Goal: Task Accomplishment & Management: Manage account settings

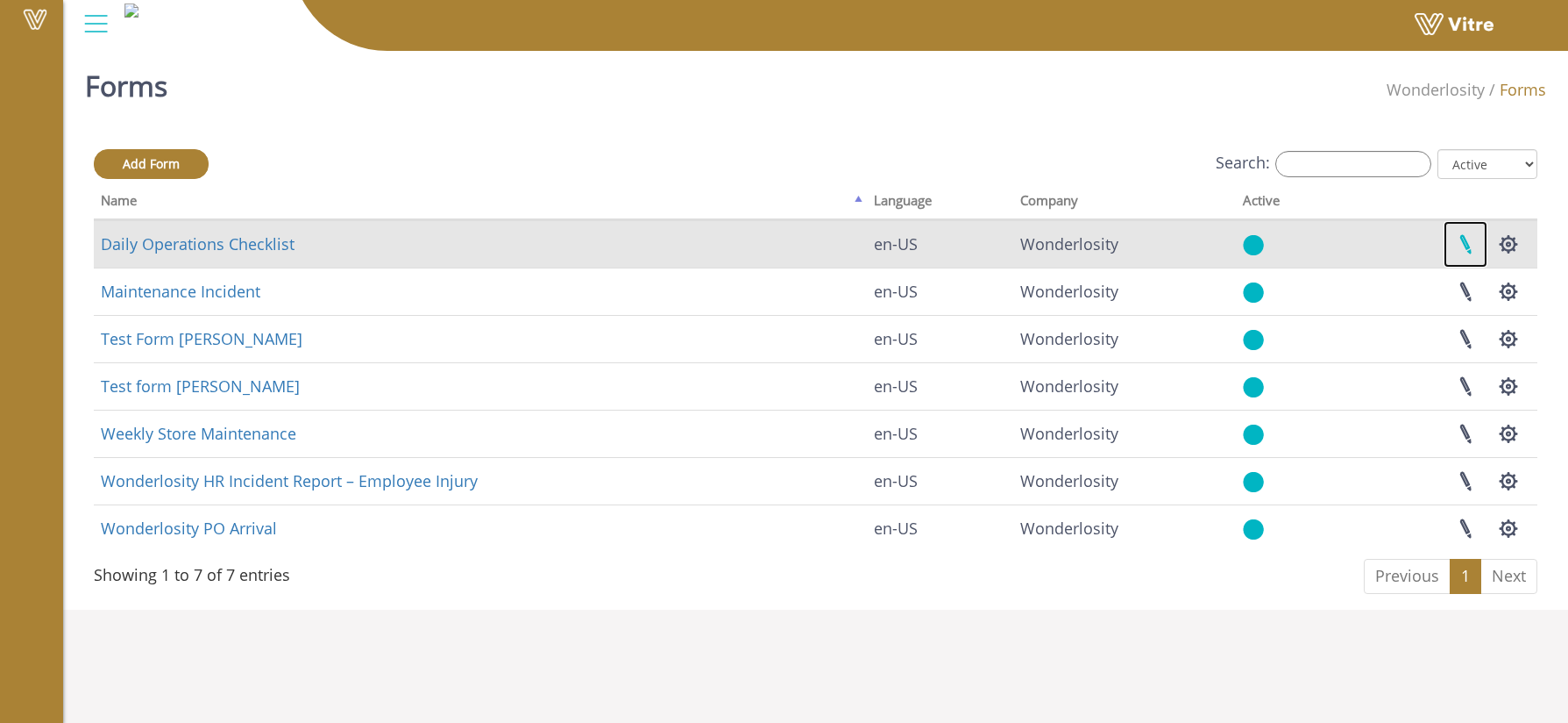
click at [1465, 242] on link at bounding box center [1465, 244] width 44 height 47
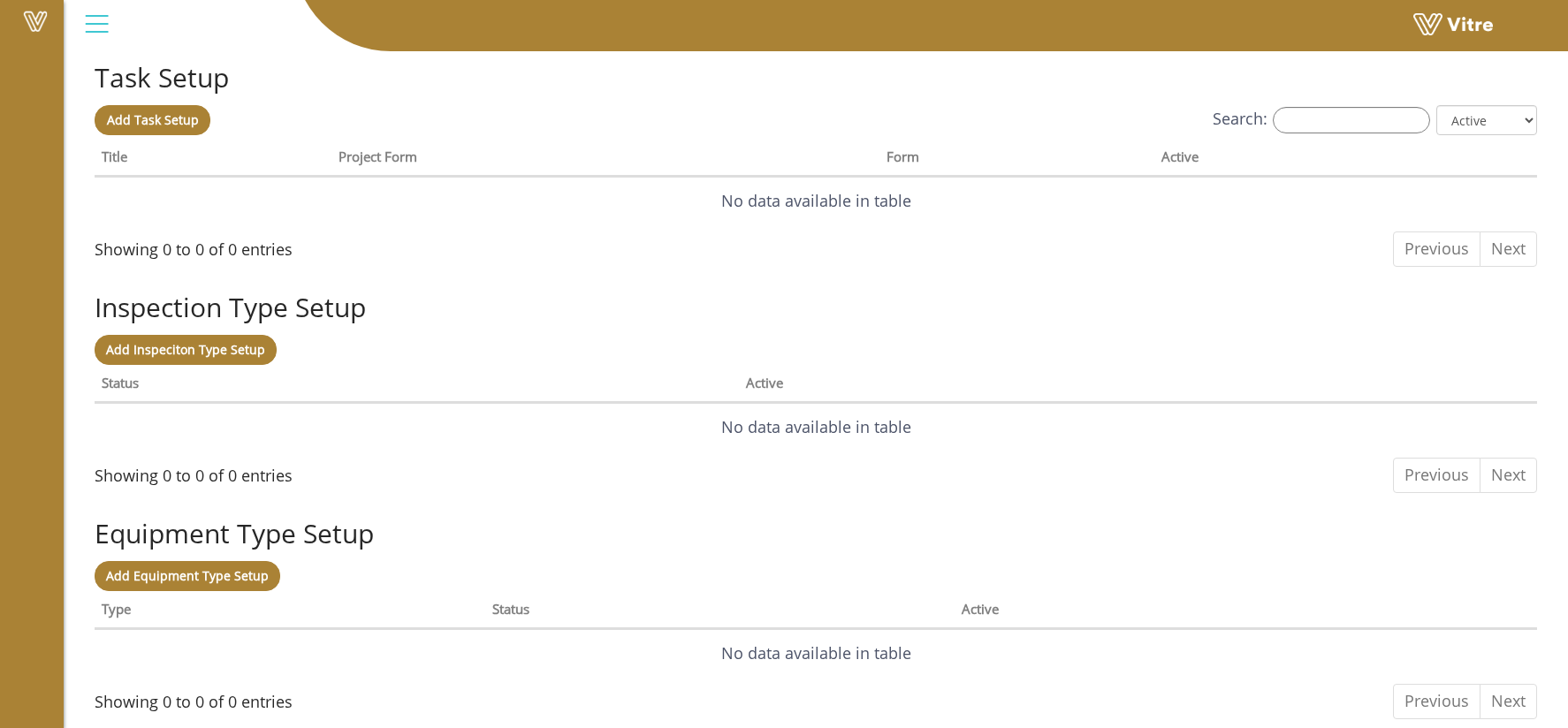
scroll to position [1364, 0]
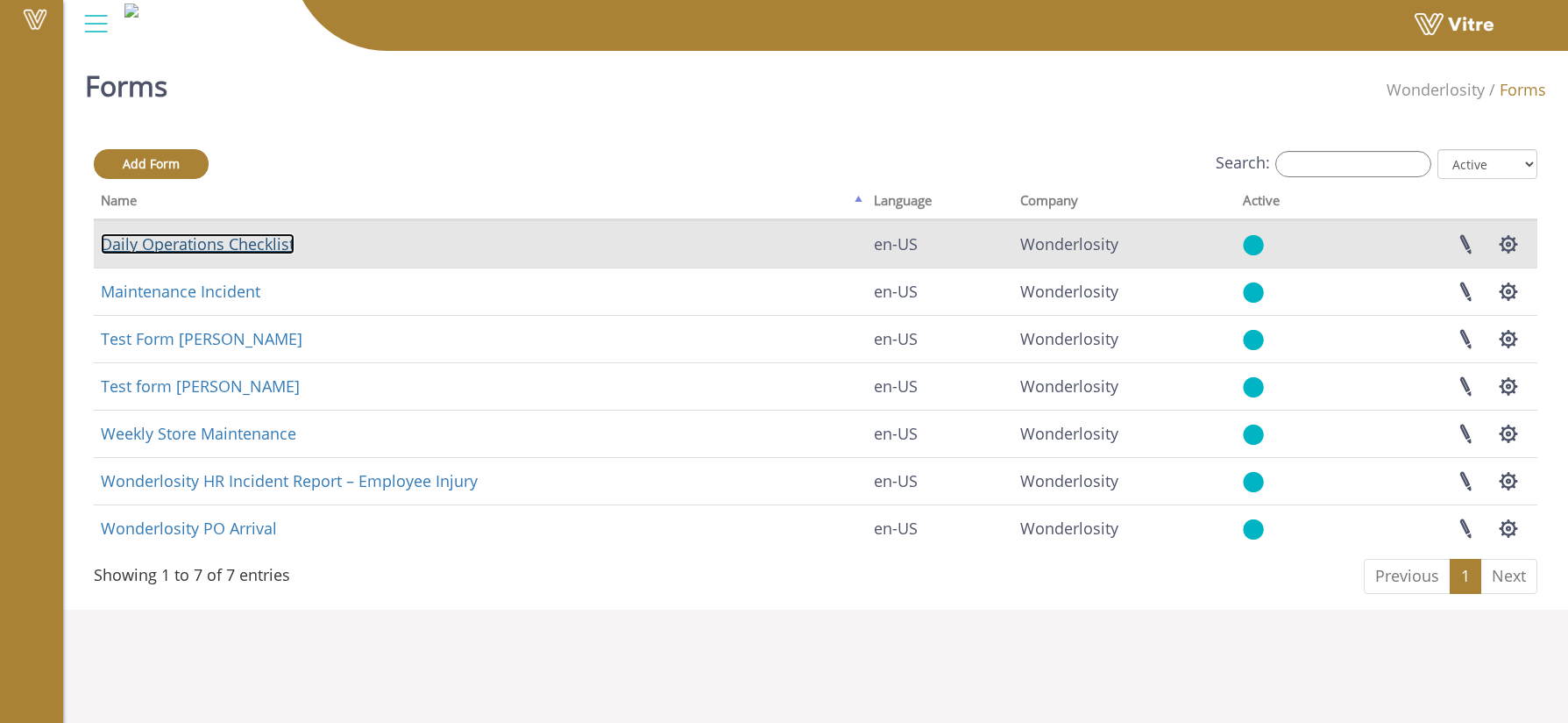
click at [157, 243] on link "Daily Operations Checklist" at bounding box center [198, 244] width 194 height 21
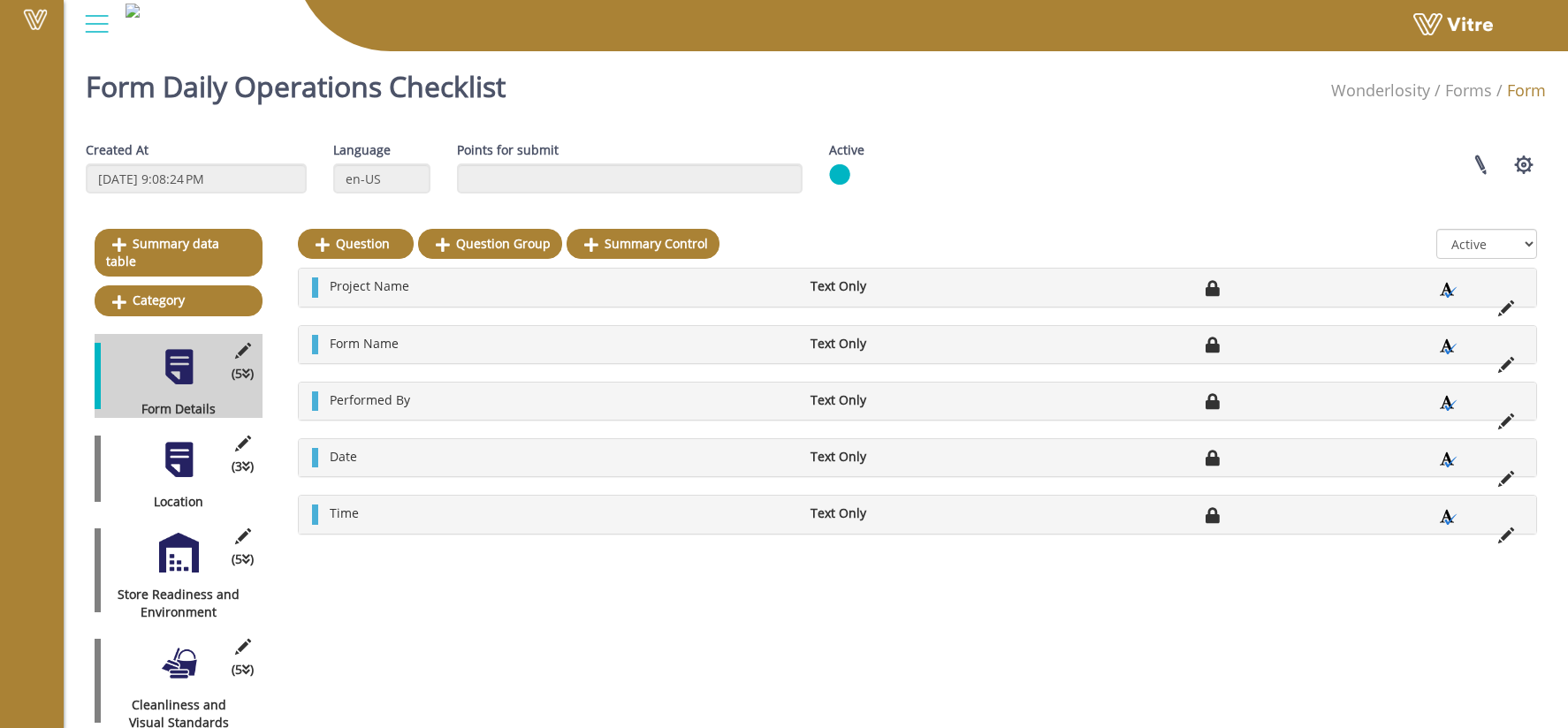
click at [169, 470] on div "(3 ) Location" at bounding box center [178, 469] width 168 height 84
click at [181, 448] on div at bounding box center [179, 460] width 40 height 40
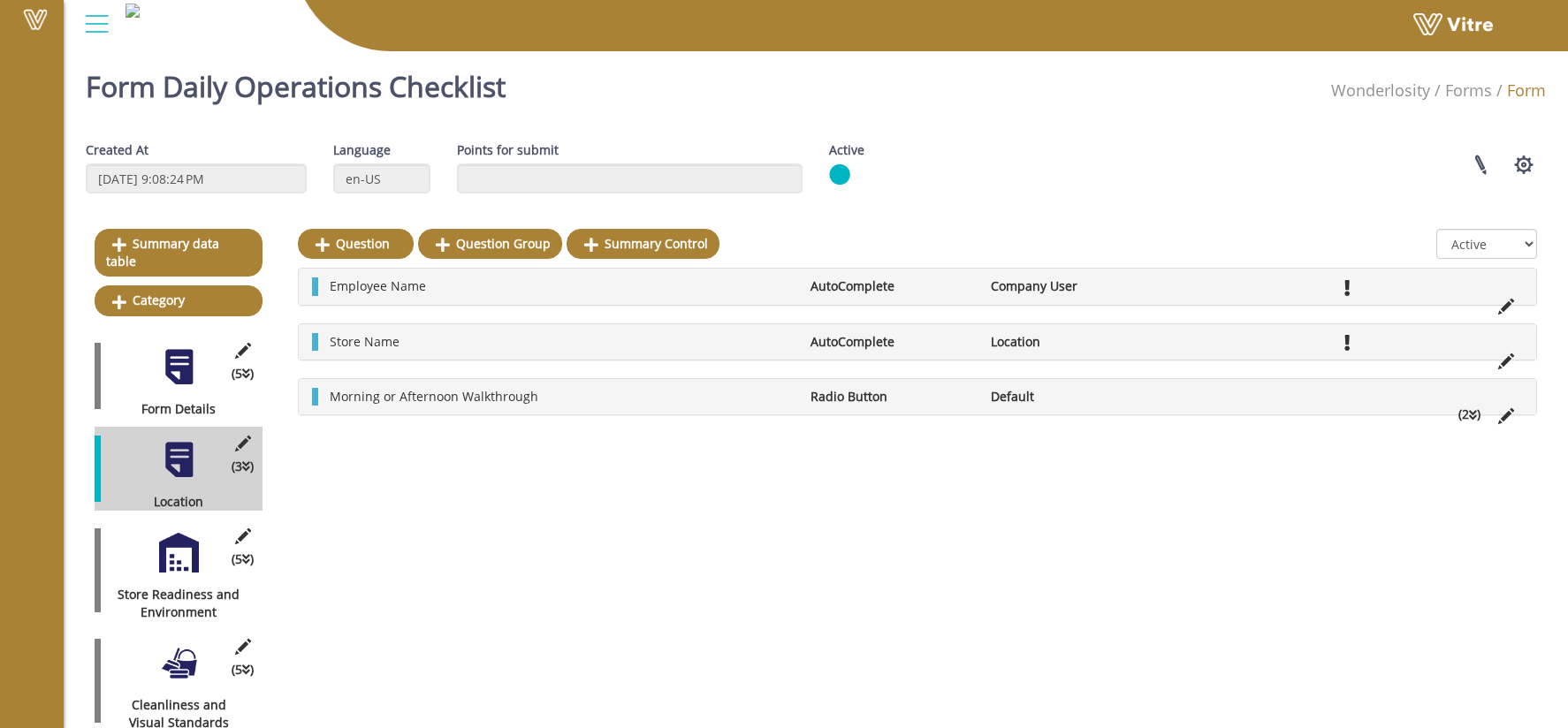
click at [1123, 341] on li "Location" at bounding box center [1072, 342] width 180 height 17
click at [366, 342] on span "Store Name" at bounding box center [364, 342] width 70 height 17
click at [1503, 360] on icon at bounding box center [1506, 361] width 16 height 16
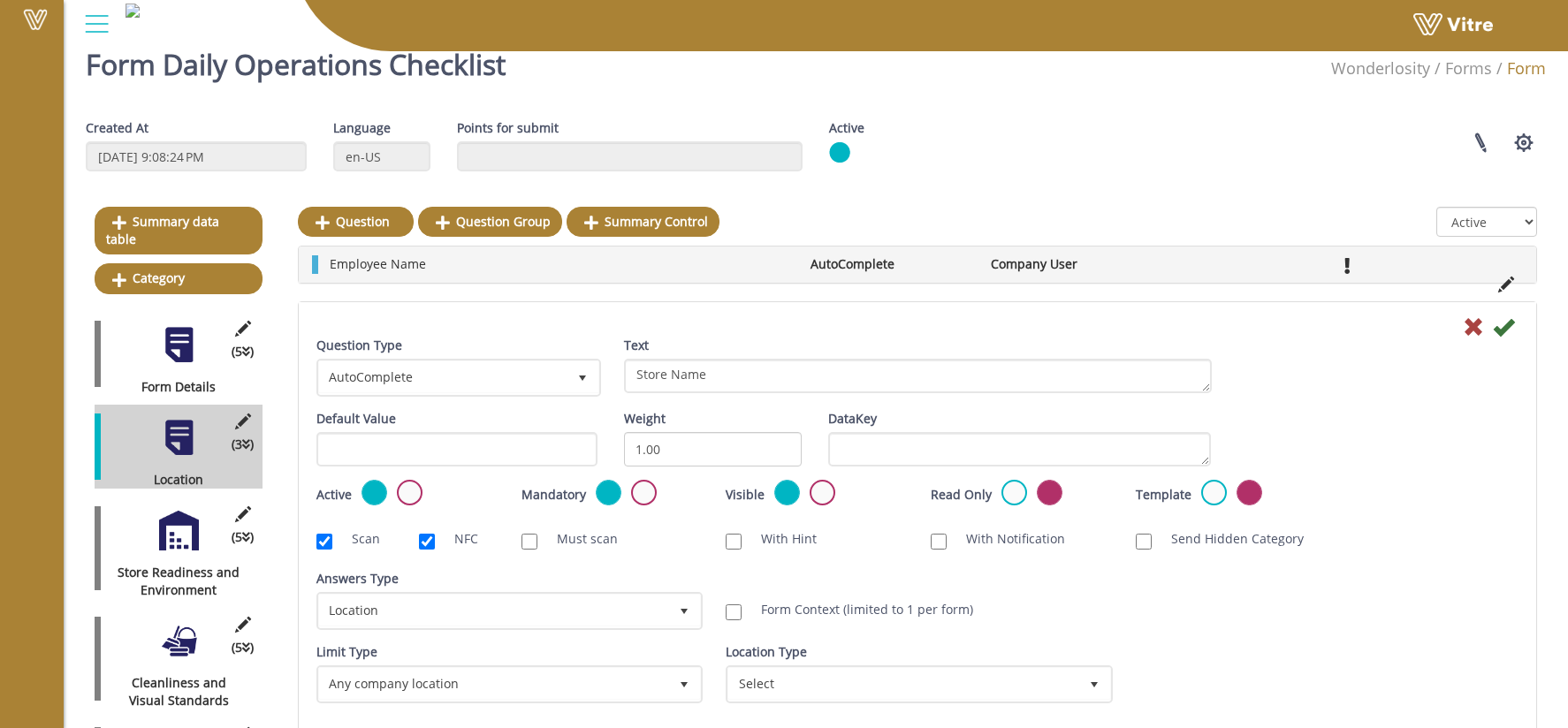
scroll to position [26, 0]
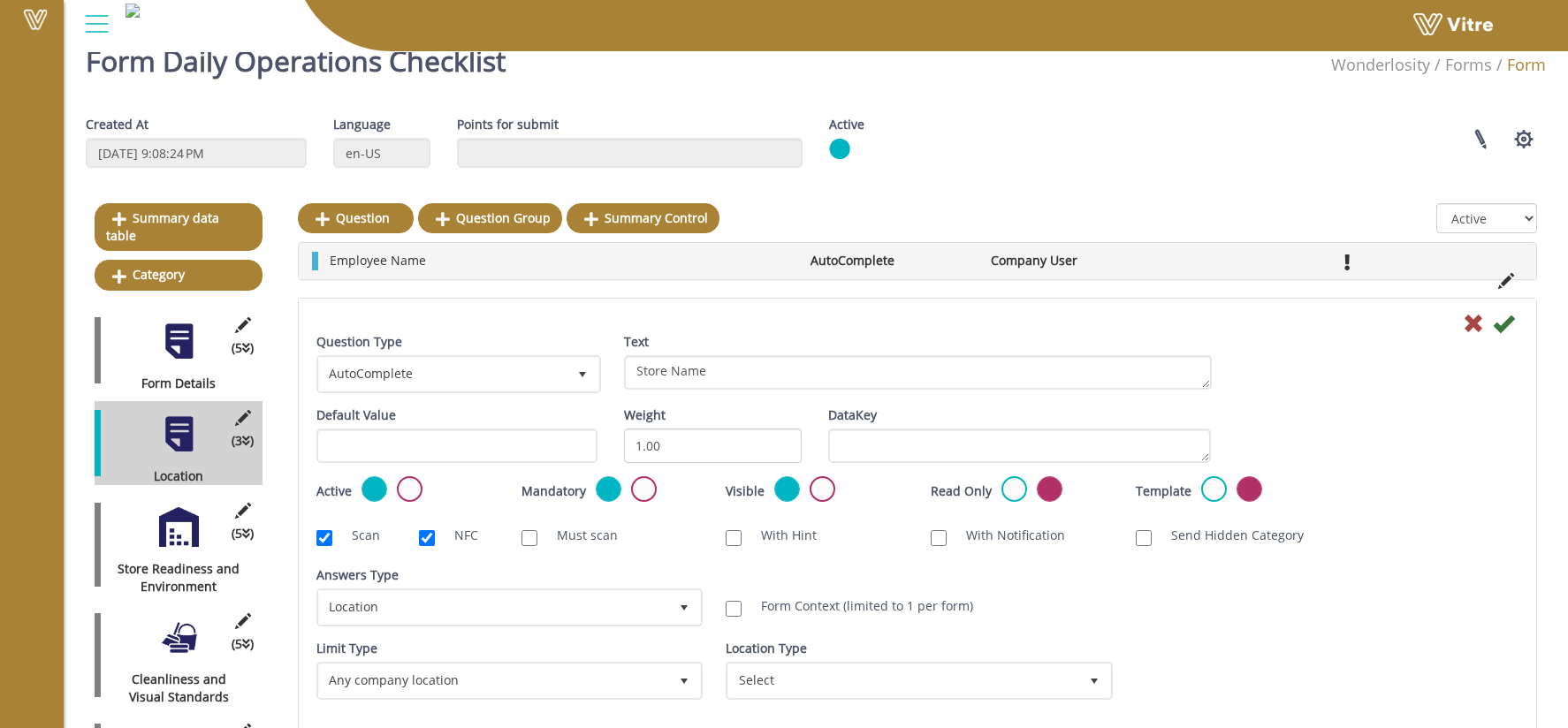
click at [910, 603] on label "Form Context (limited to 1 per form)" at bounding box center [858, 606] width 230 height 17
click at [741, 603] on input "Form Context (limited to 1 per form)" at bounding box center [733, 608] width 16 height 16
checkbox input "true"
click at [1503, 323] on icon at bounding box center [1503, 323] width 21 height 21
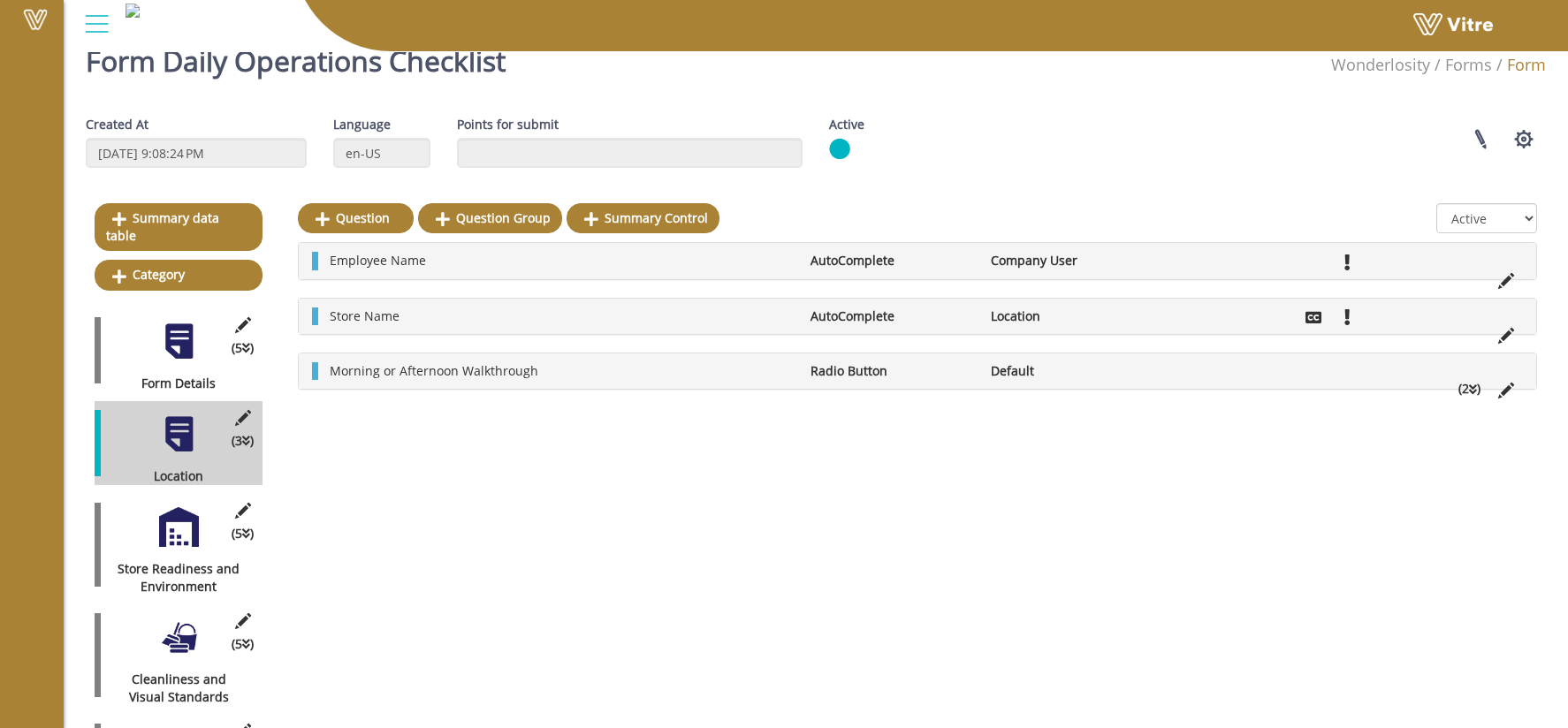
click at [94, 23] on div at bounding box center [97, 24] width 40 height 48
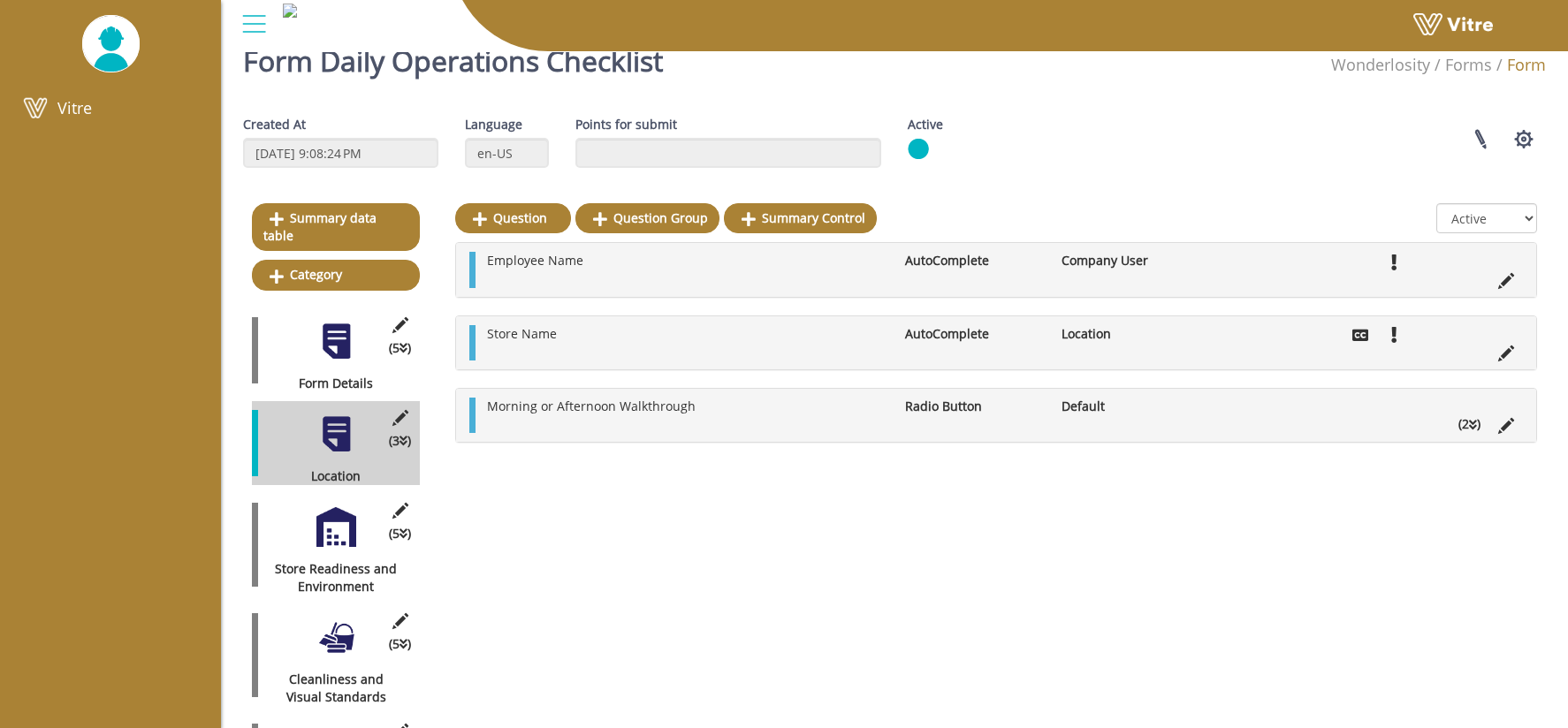
click at [94, 23] on img at bounding box center [111, 44] width 57 height 55
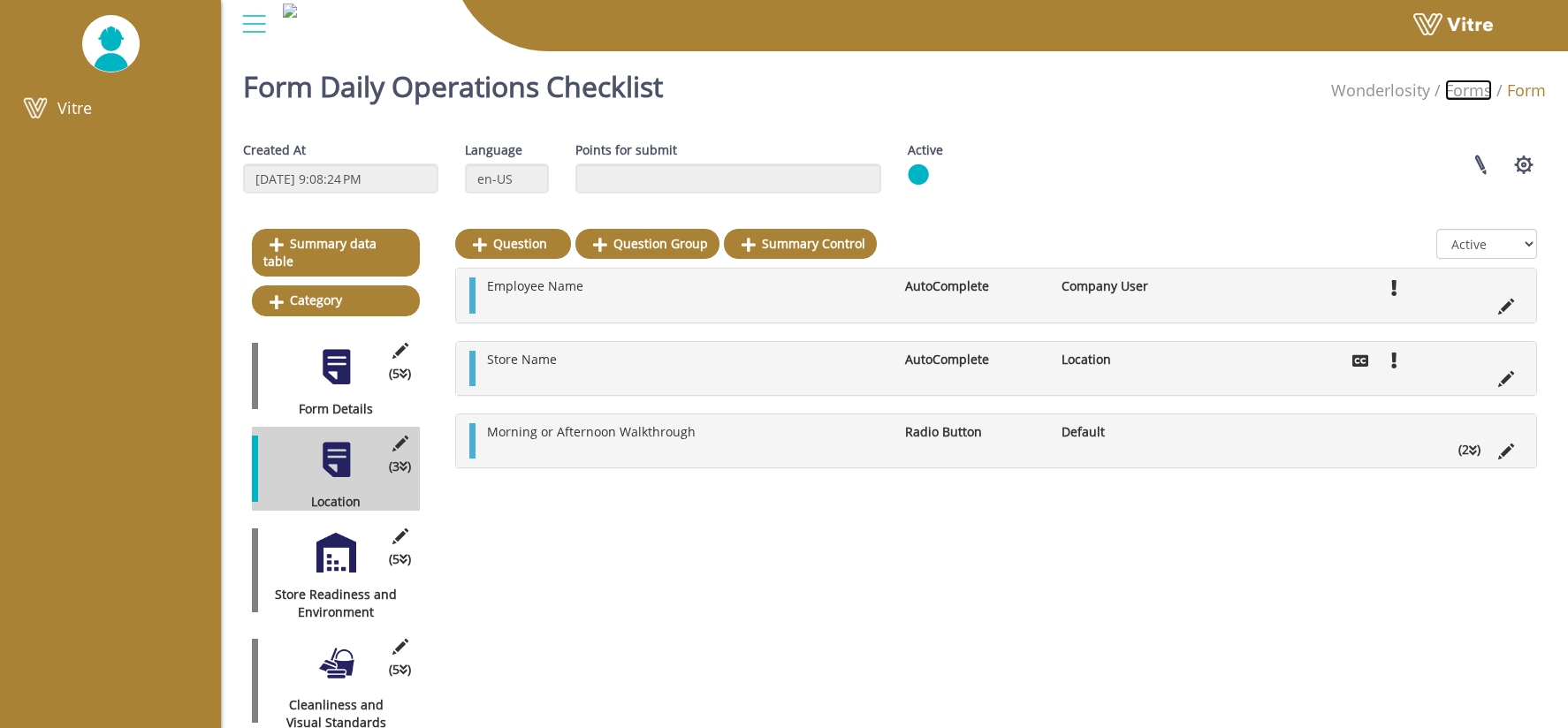
click at [1477, 90] on link "Forms" at bounding box center [1467, 90] width 47 height 21
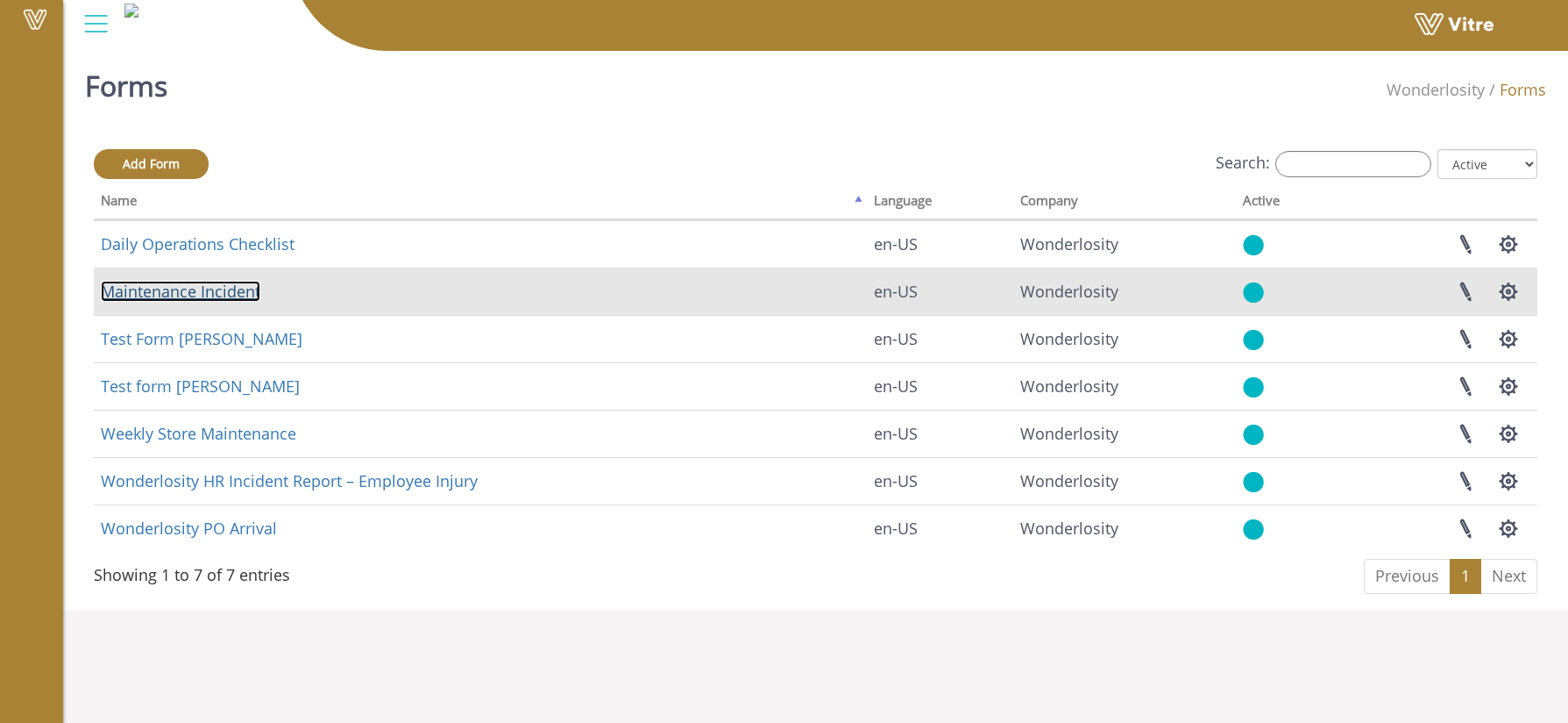
click at [198, 288] on link "Maintenance Incident" at bounding box center [180, 291] width 160 height 21
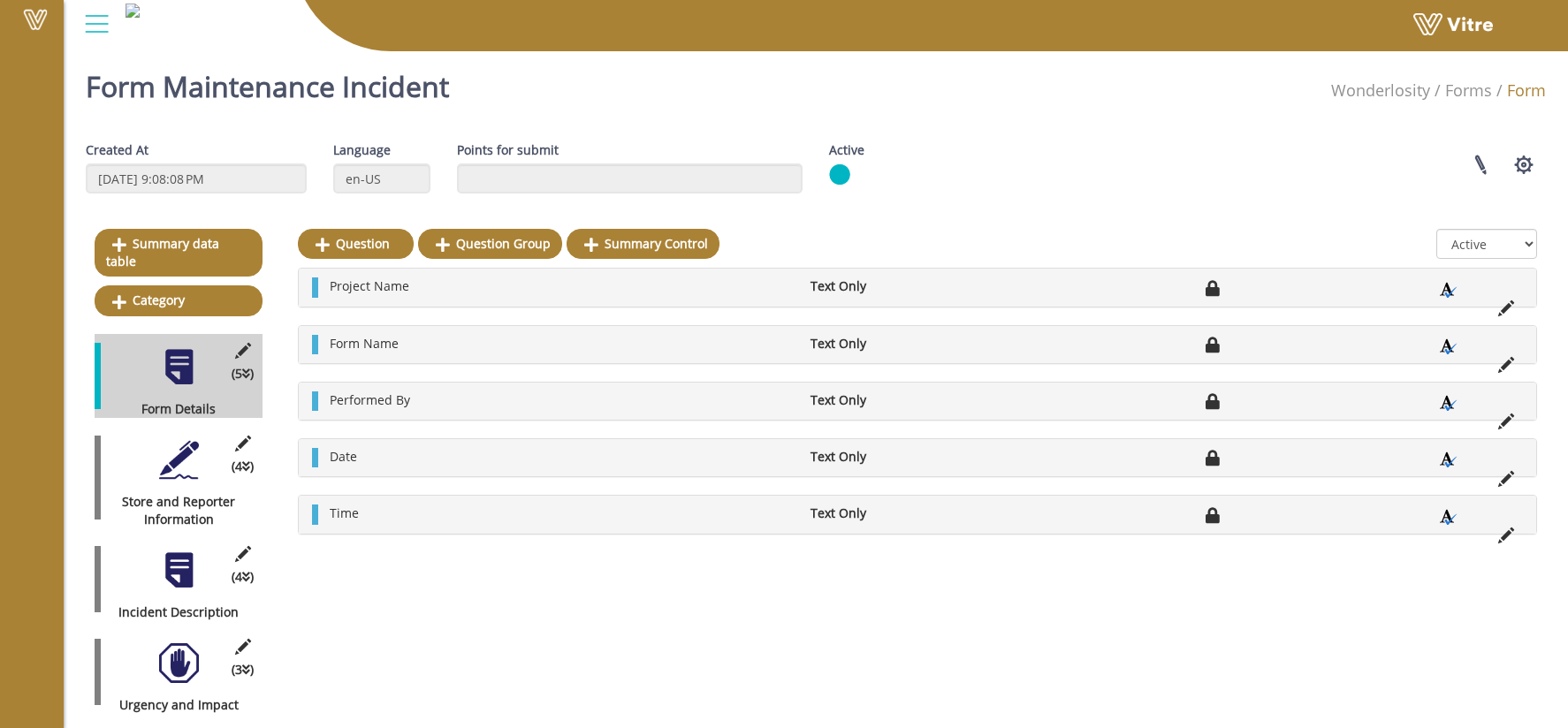
click at [169, 449] on div at bounding box center [179, 460] width 40 height 40
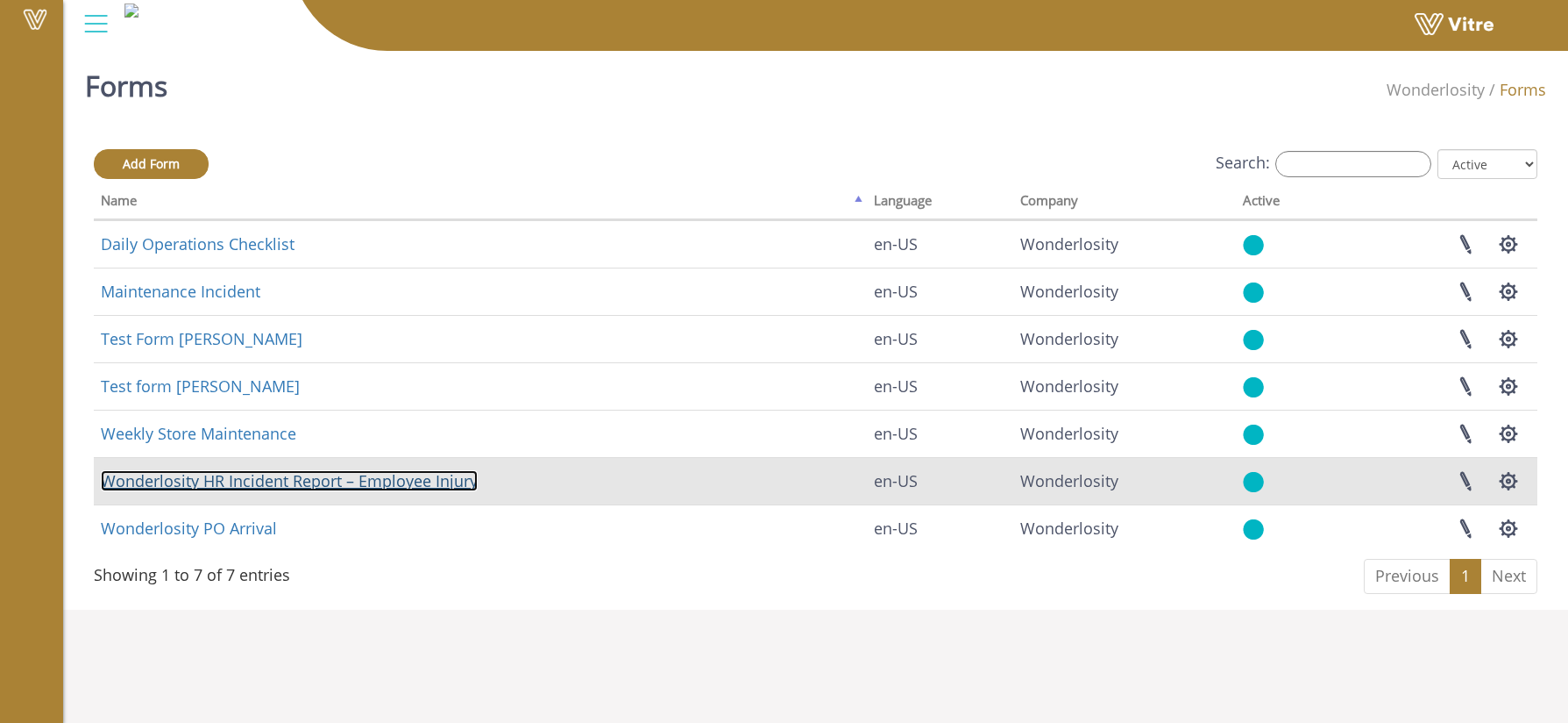
click at [218, 479] on link "Wonderlosity HR Incident Report – Employee Injury" at bounding box center [289, 481] width 377 height 21
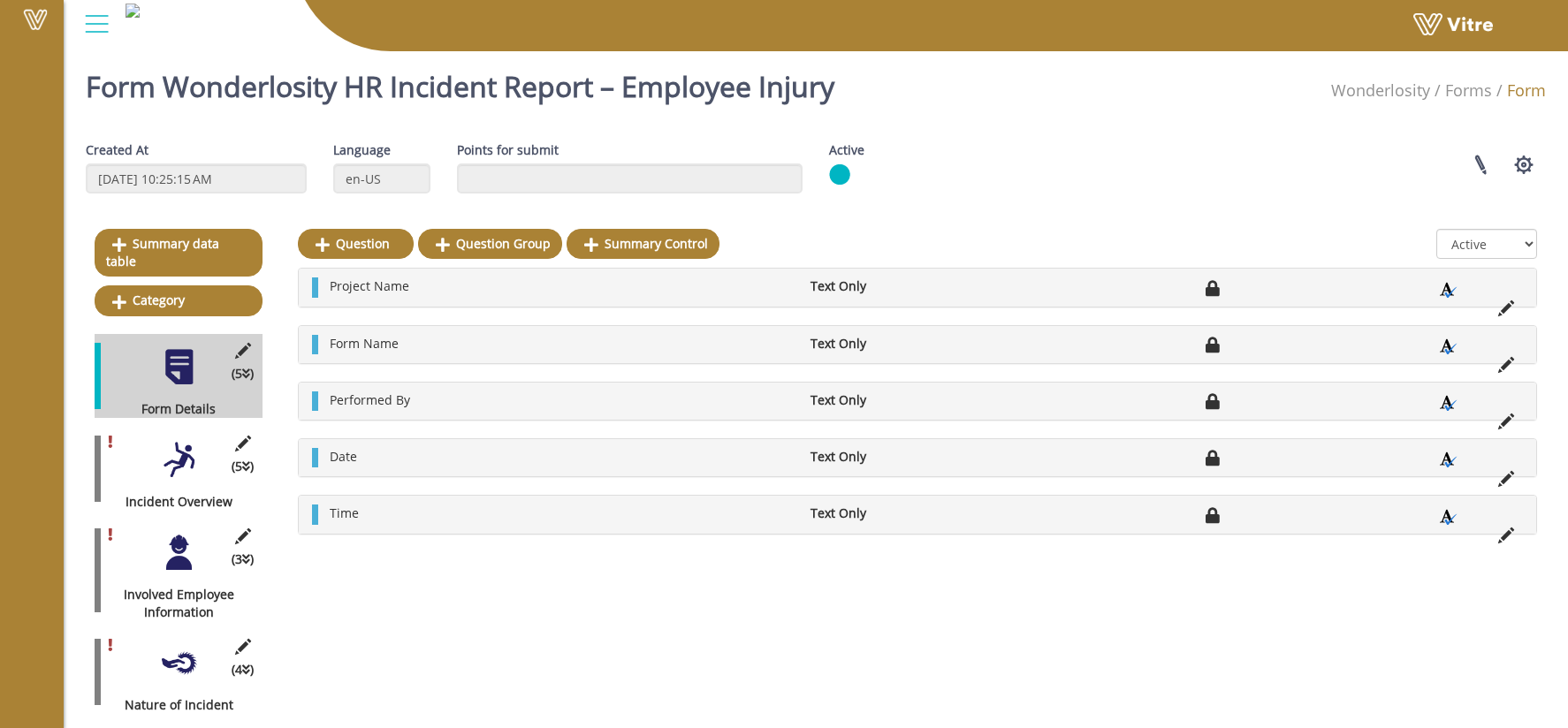
click at [178, 454] on div at bounding box center [179, 460] width 40 height 40
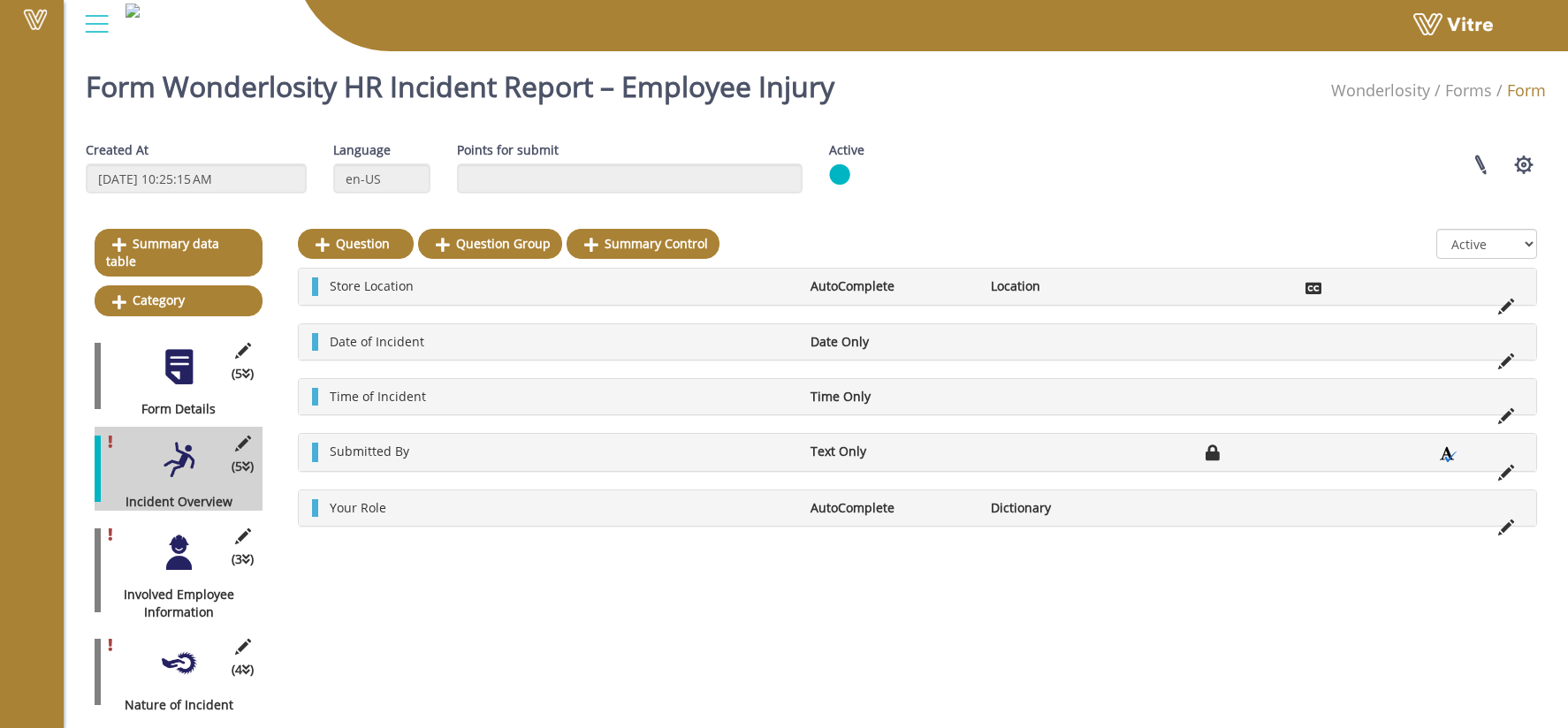
click at [176, 533] on div at bounding box center [179, 553] width 40 height 40
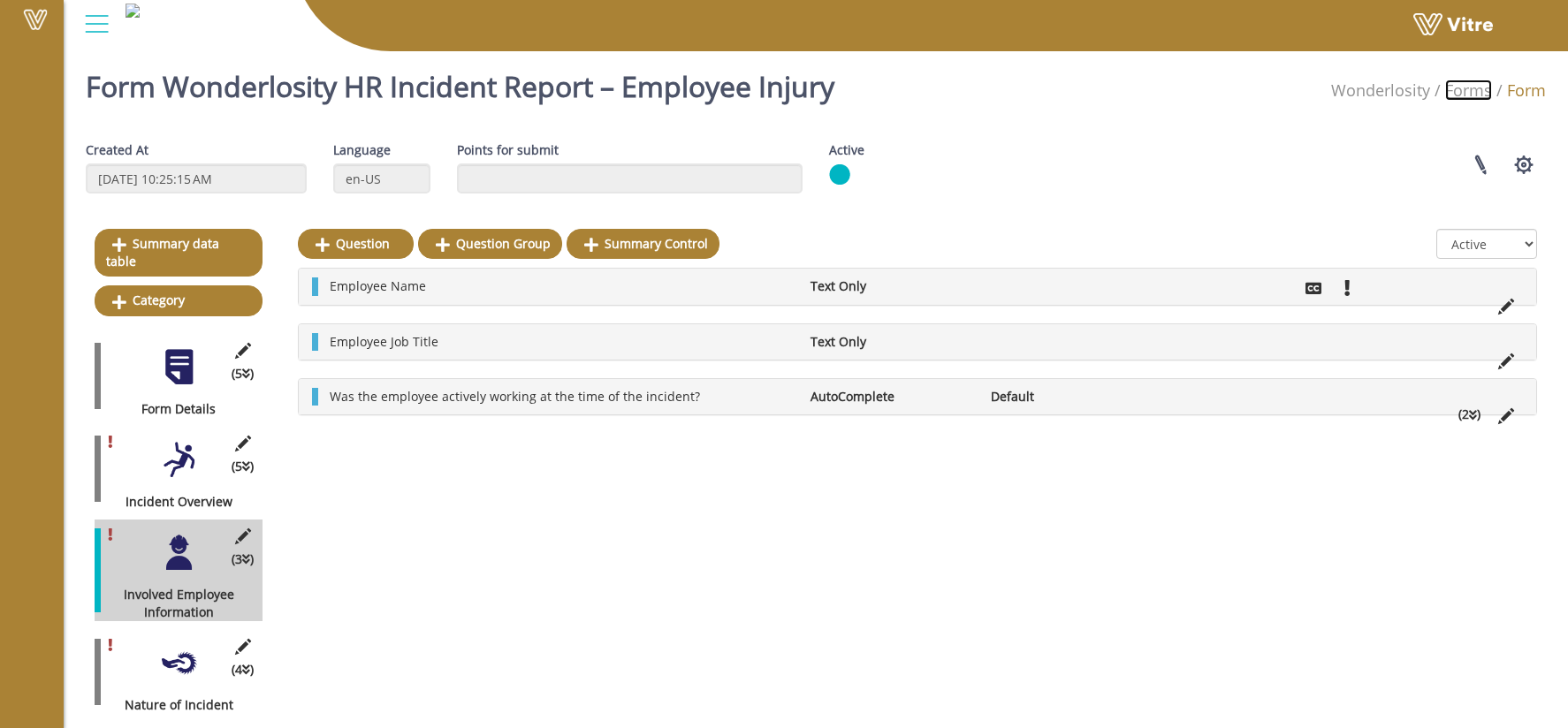
click at [1455, 87] on link "Forms" at bounding box center [1467, 90] width 47 height 21
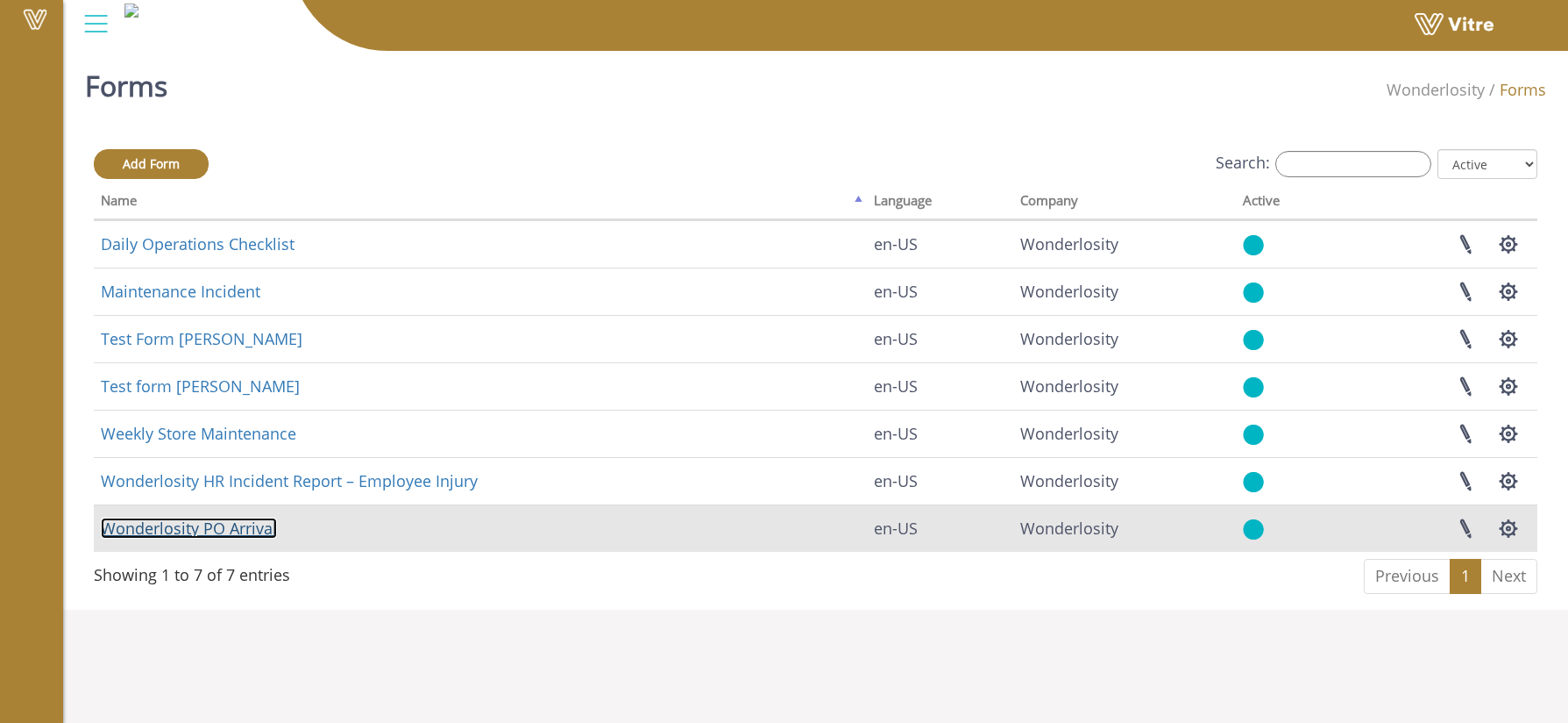
click at [222, 531] on link "Wonderlosity PO Arrival" at bounding box center [189, 528] width 177 height 21
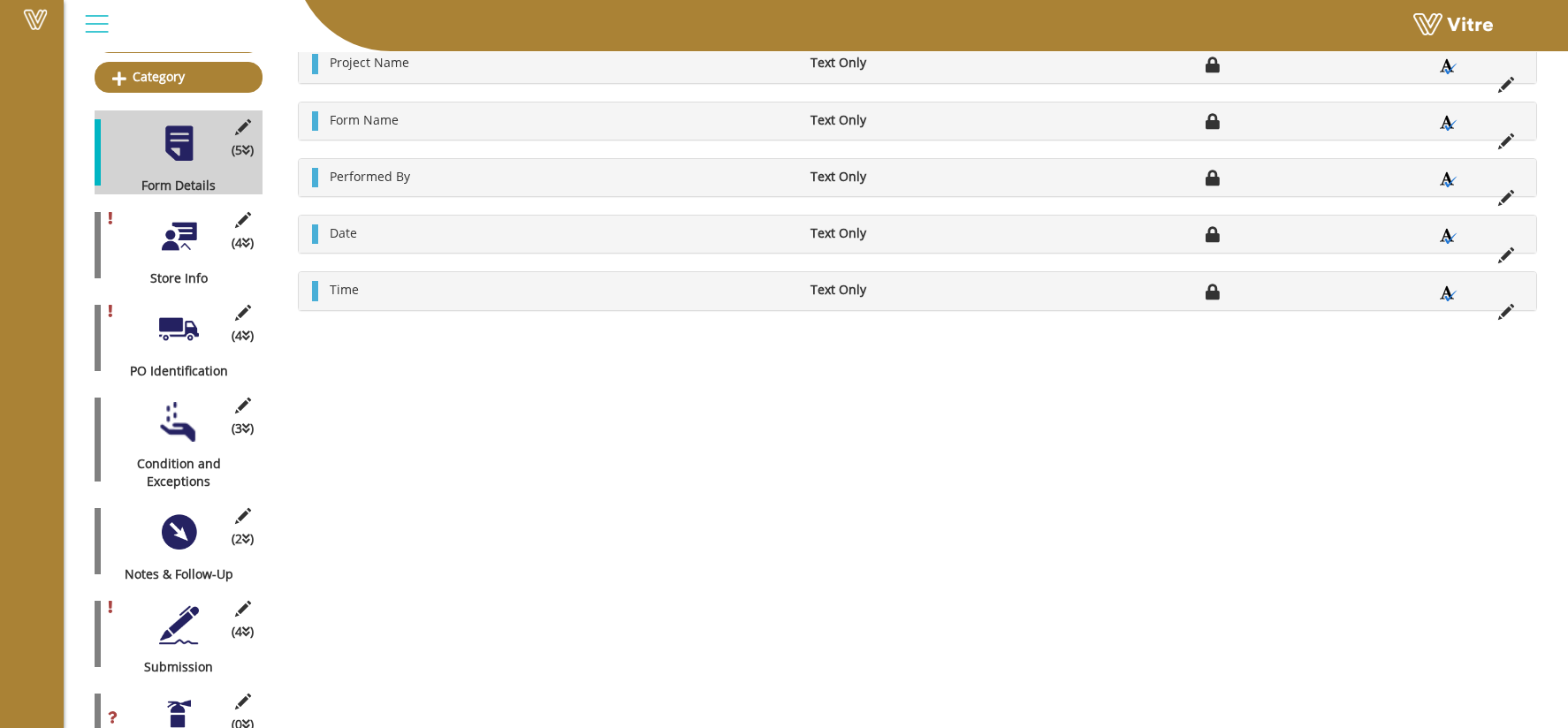
scroll to position [285, 0]
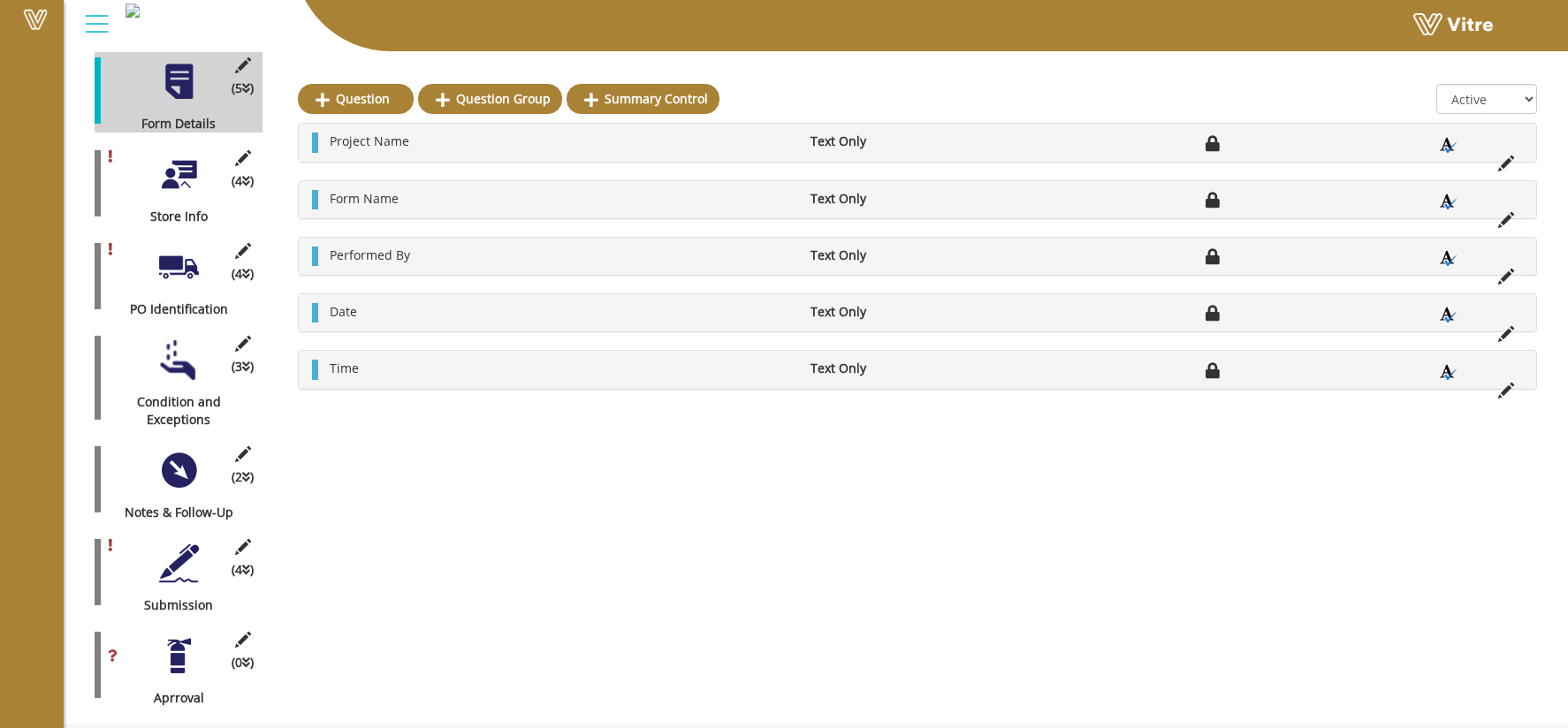
click at [174, 638] on div at bounding box center [179, 656] width 40 height 40
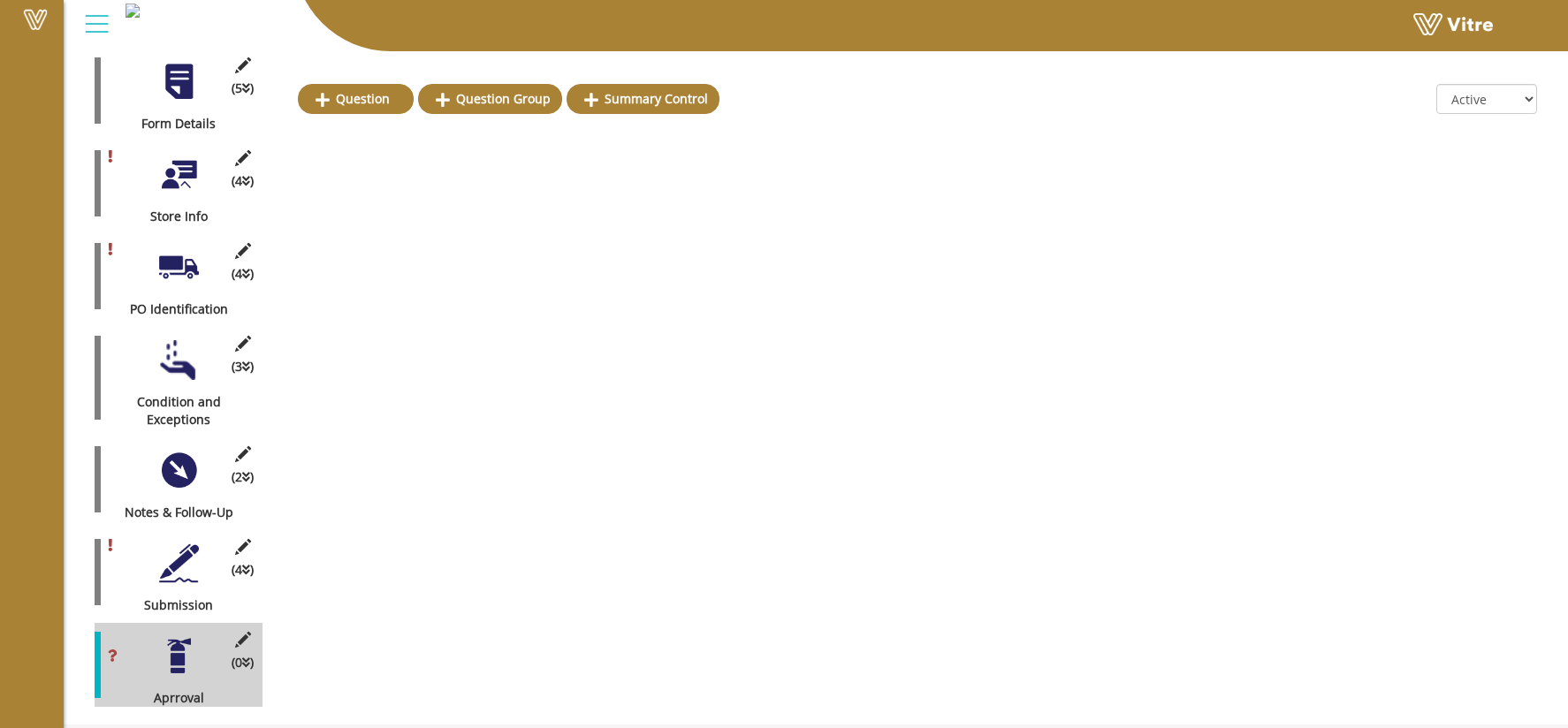
click at [178, 637] on div at bounding box center [179, 656] width 40 height 40
click at [171, 555] on div at bounding box center [179, 563] width 40 height 40
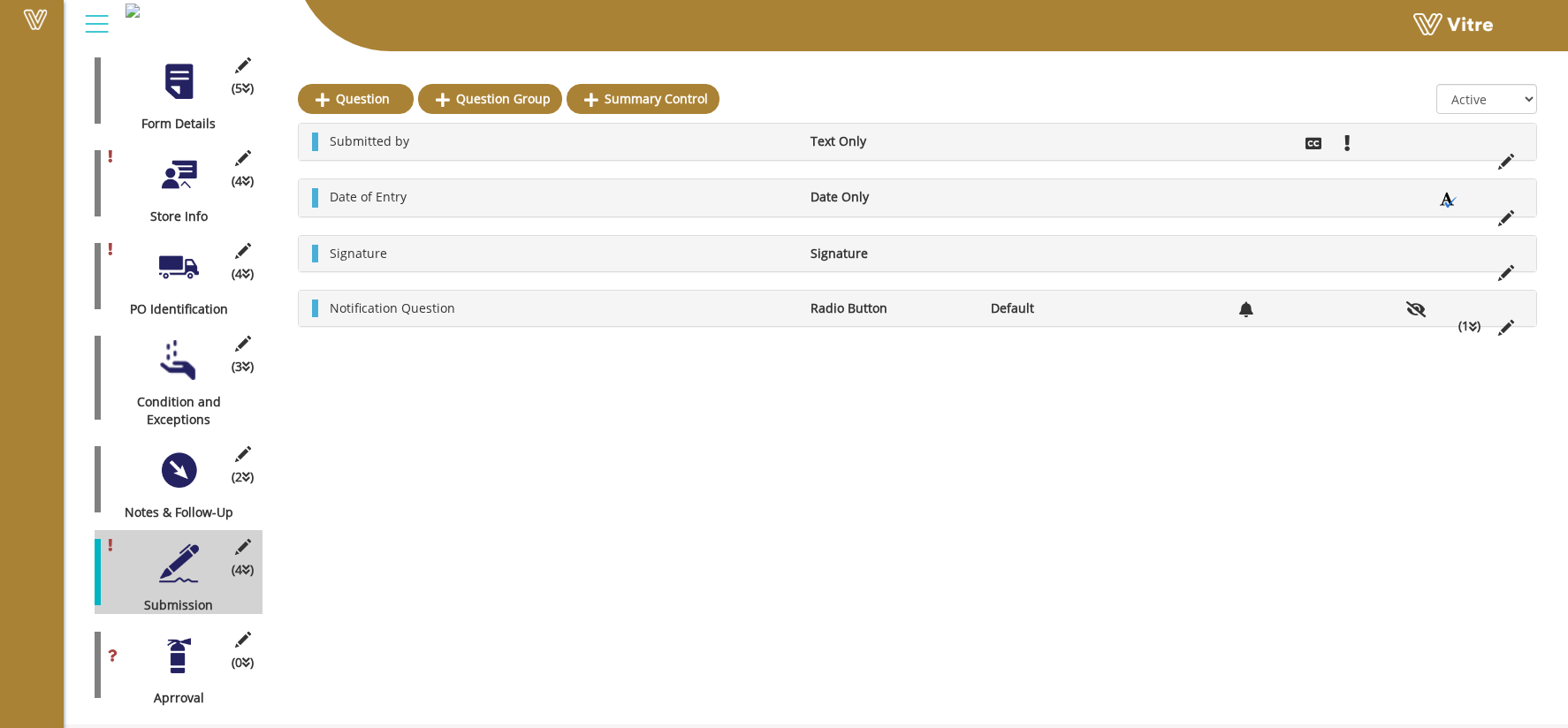
click at [181, 640] on div at bounding box center [179, 656] width 40 height 40
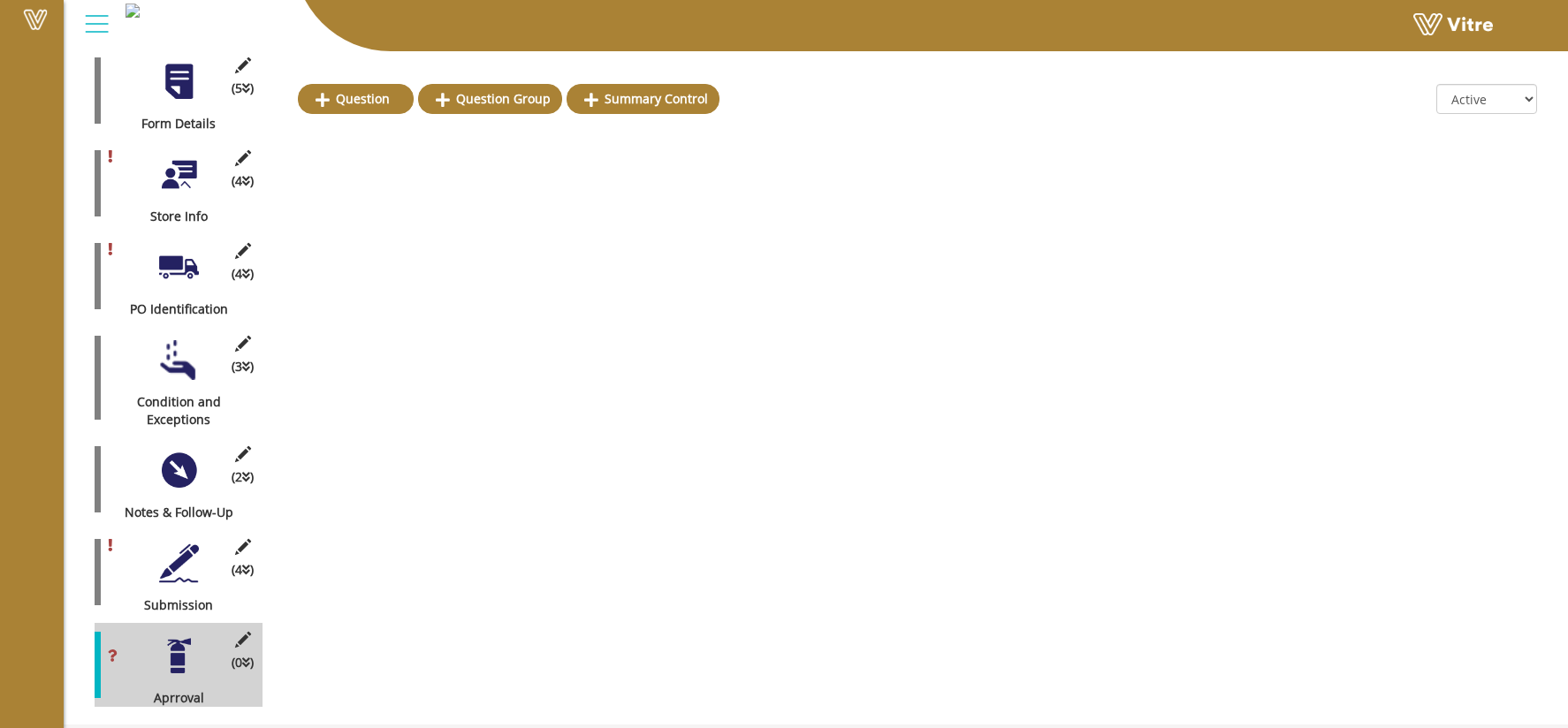
click at [177, 575] on div "(4 ) Submission" at bounding box center [178, 572] width 168 height 84
click at [198, 551] on div "(4 ) Submission" at bounding box center [178, 572] width 168 height 84
click at [177, 543] on div at bounding box center [179, 563] width 40 height 40
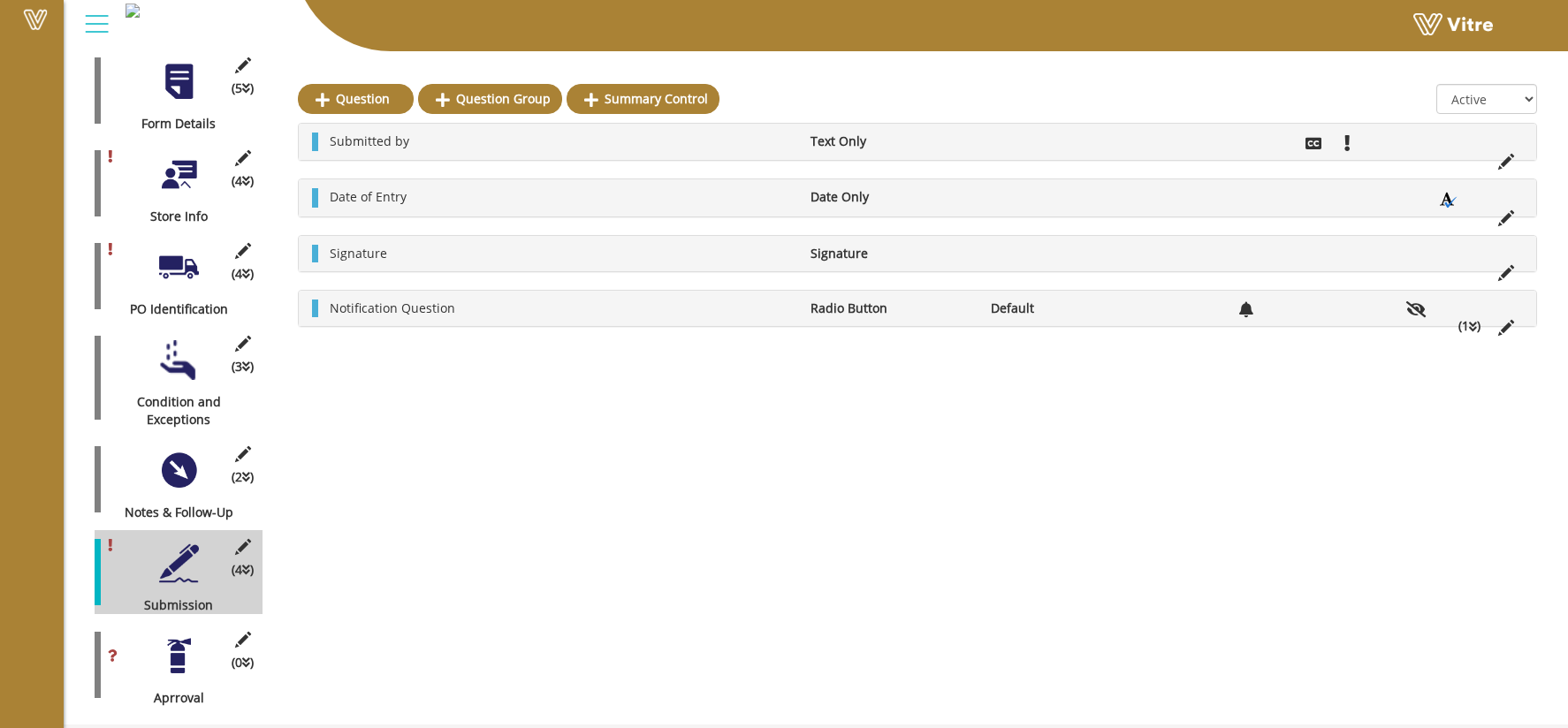
click at [189, 155] on div at bounding box center [179, 175] width 40 height 40
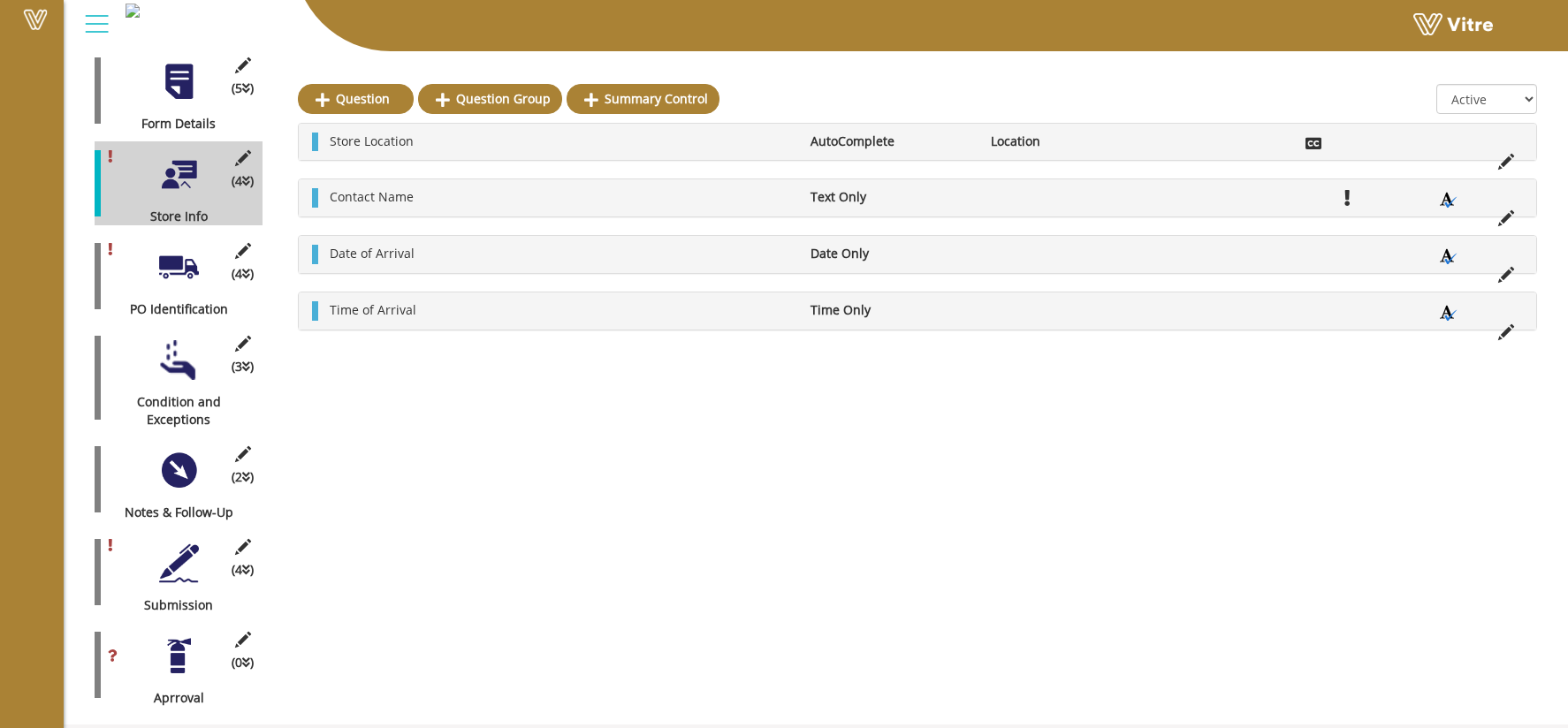
click at [187, 247] on div at bounding box center [179, 267] width 40 height 40
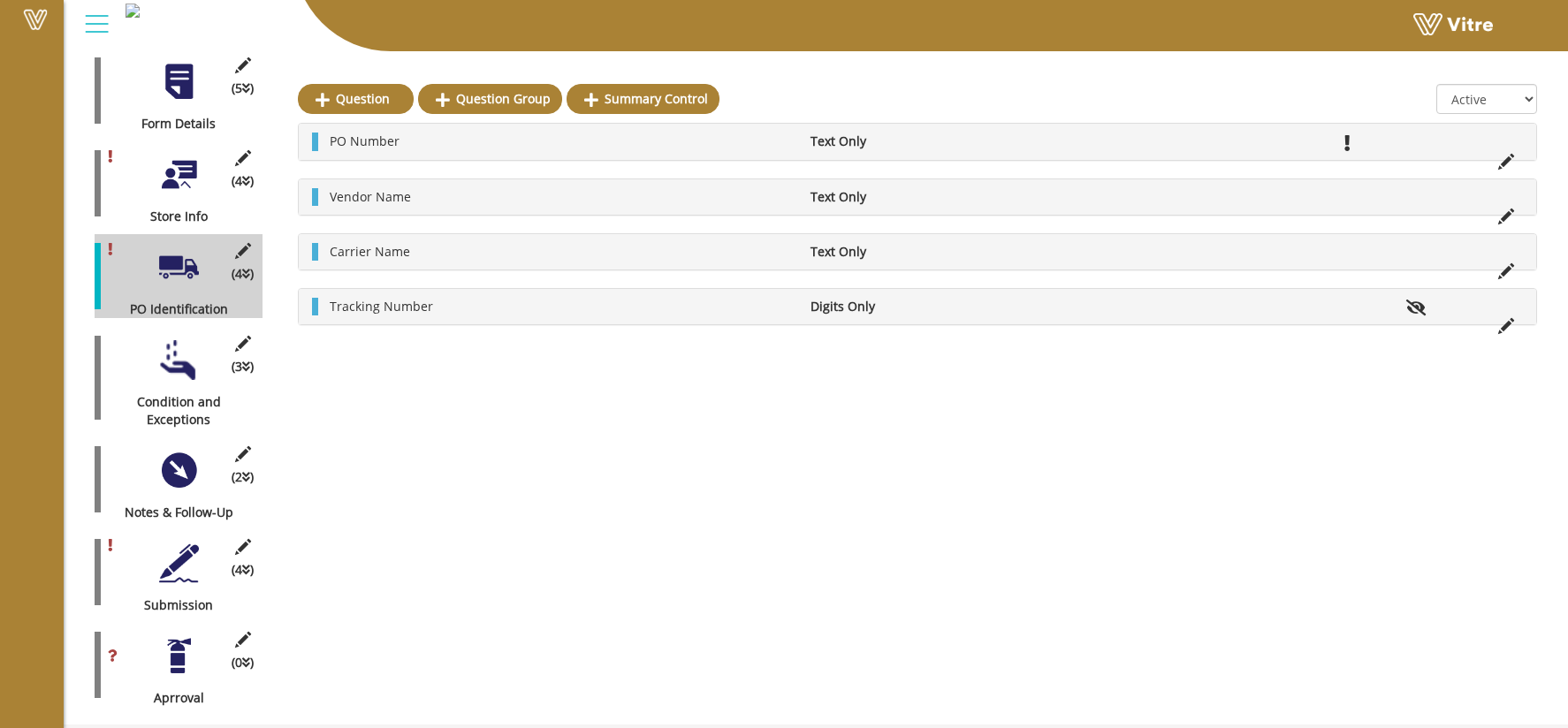
click at [178, 564] on div at bounding box center [179, 563] width 40 height 40
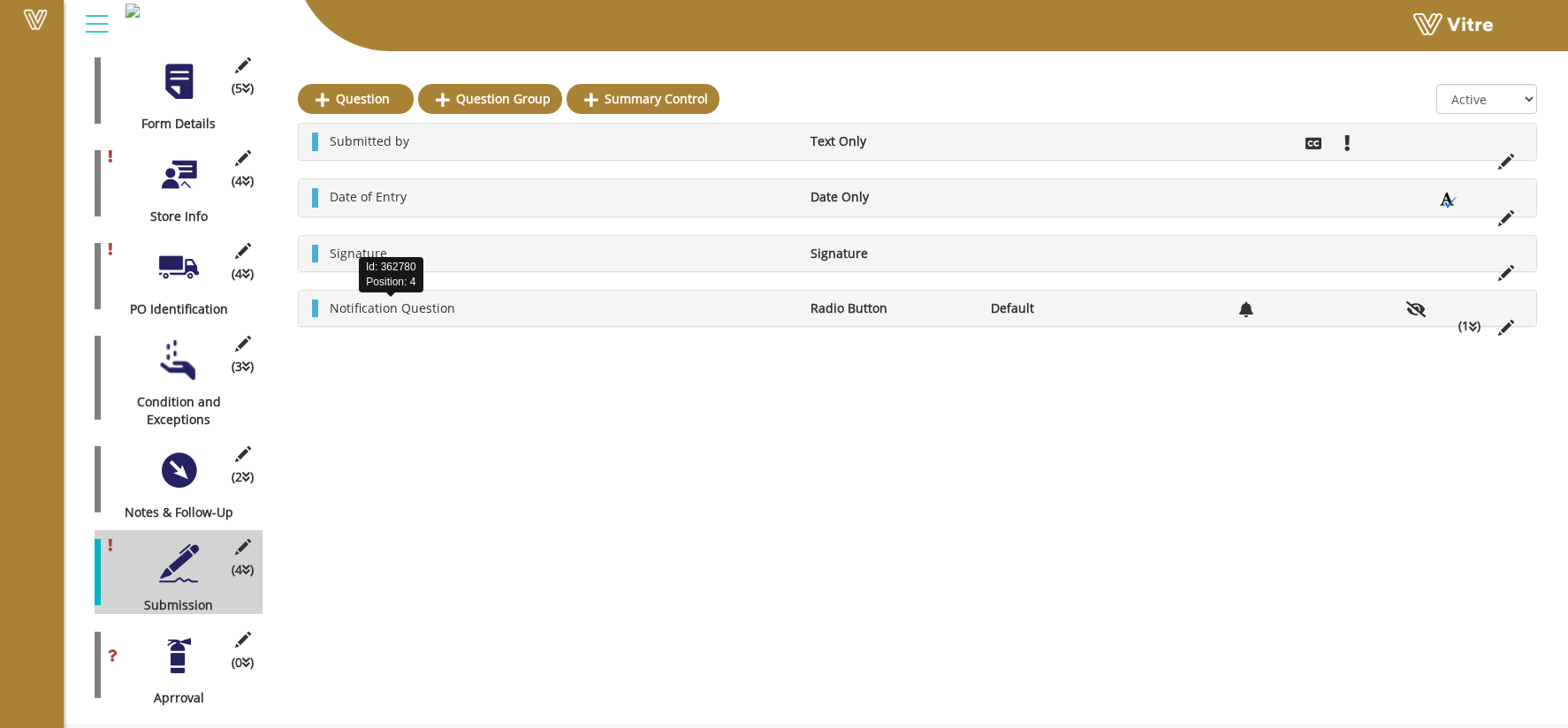
click at [411, 309] on span "Notification Question" at bounding box center [392, 308] width 125 height 17
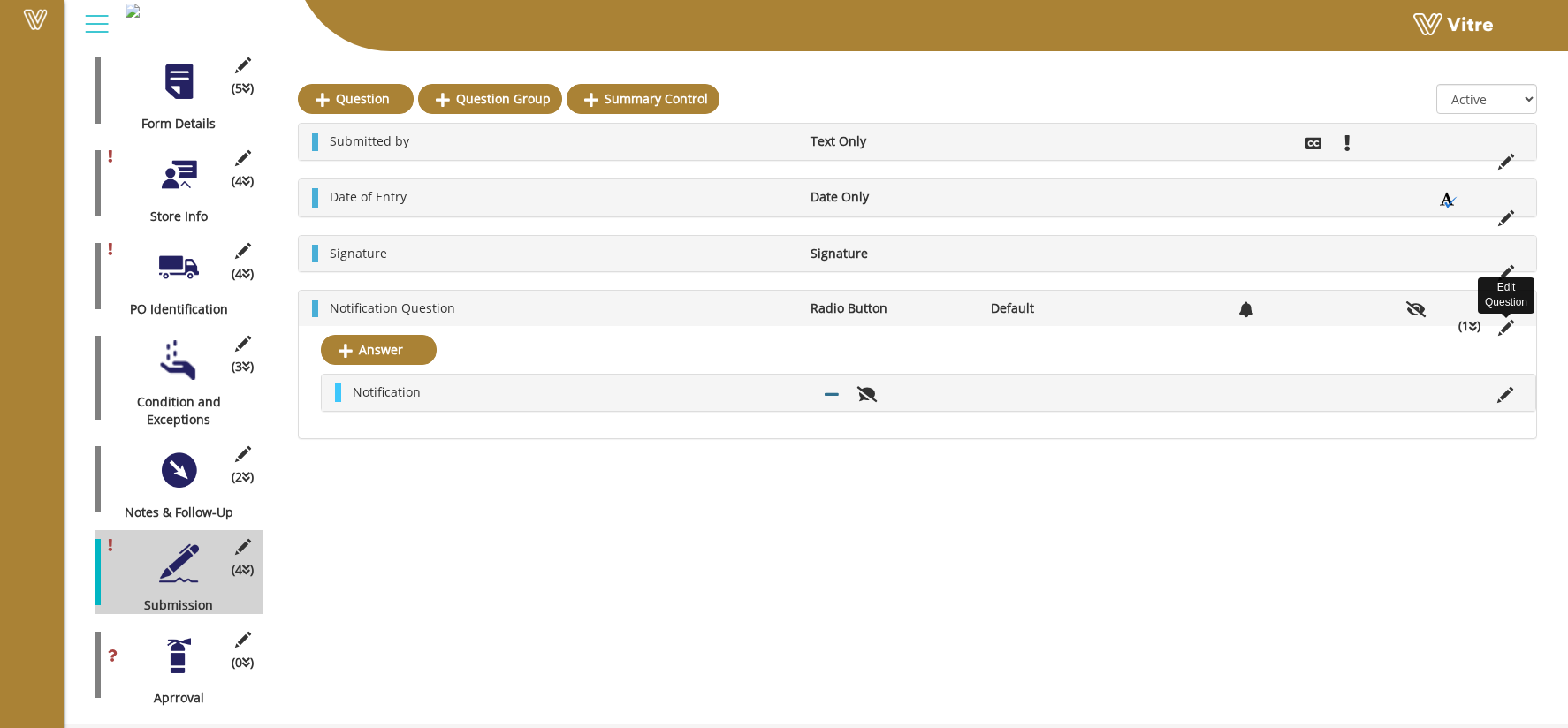
click at [1510, 321] on icon at bounding box center [1506, 327] width 16 height 16
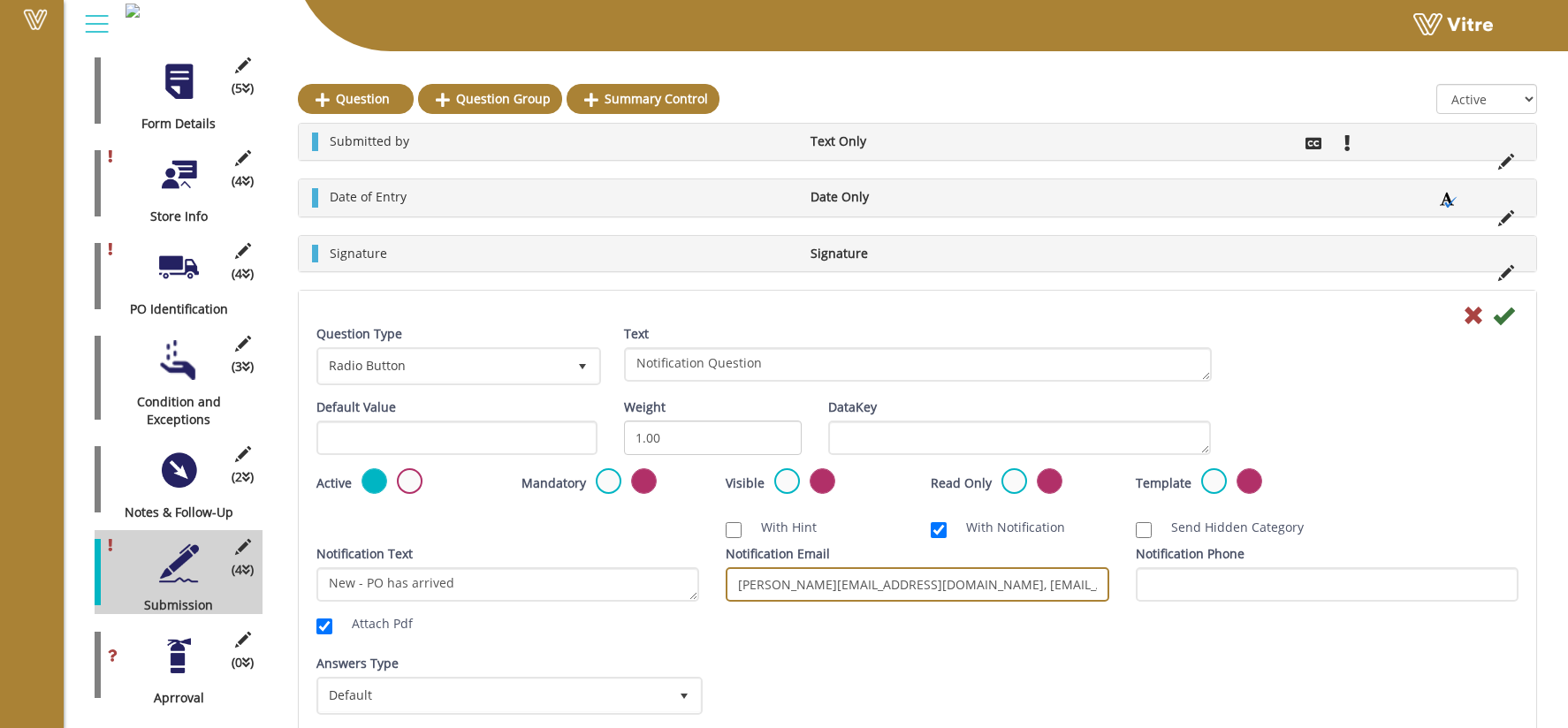
drag, startPoint x: 880, startPoint y: 585, endPoint x: 1032, endPoint y: 589, distance: 152.1
click at [1032, 589] on input "ellie@wonderlosity.com, hazyl@wonderlosity.com, brendon@wonderlosity.com, shann…" at bounding box center [917, 585] width 383 height 34
click at [1071, 582] on input "ellie@wonderlosity.com, brendon@wonderlosity.com, shannon@wonderlosity.com, bre…" at bounding box center [917, 585] width 383 height 34
drag, startPoint x: 1056, startPoint y: 585, endPoint x: 1150, endPoint y: 591, distance: 94.2
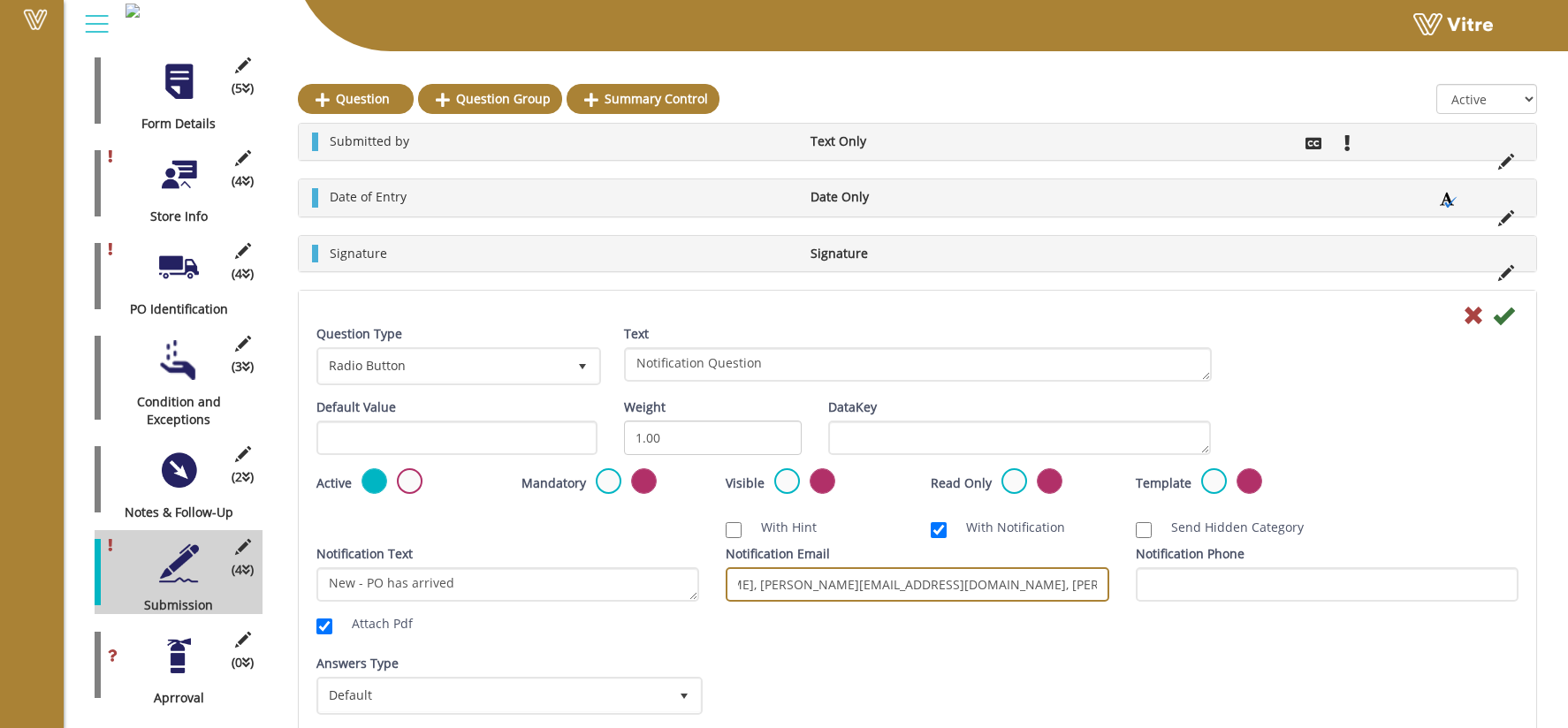
click at [1150, 591] on div "Notification Text New - PO has arrived Attach Pdf Notification Email ellie@wond…" at bounding box center [917, 593] width 1228 height 97
click at [1041, 581] on input "ellie@wonderlosity.com, brendon@wonderlosity.com, shannon@wonderlosity.com, bre…" at bounding box center [917, 585] width 383 height 34
drag, startPoint x: 1048, startPoint y: 585, endPoint x: 1107, endPoint y: 587, distance: 59.0
click at [1107, 587] on input "ellie@wonderlosity.com, brendon@wonderlosity.com, shannon@wonderlosity.com, bre…" at bounding box center [917, 585] width 383 height 34
drag, startPoint x: 931, startPoint y: 585, endPoint x: 1173, endPoint y: 585, distance: 242.0
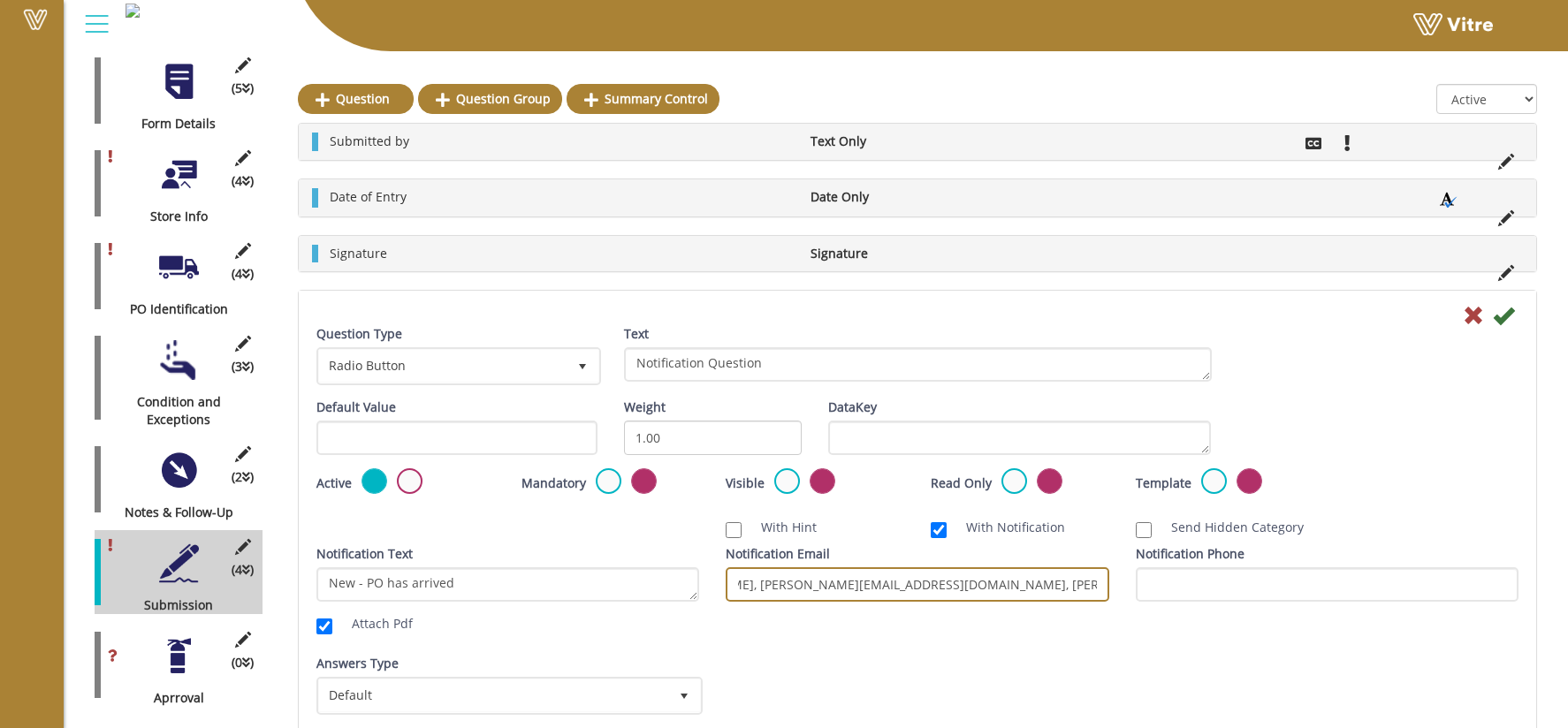
click at [1173, 585] on div "Notification Text New - PO has arrived Attach Pdf Notification Email ellie@wond…" at bounding box center [917, 593] width 1228 height 97
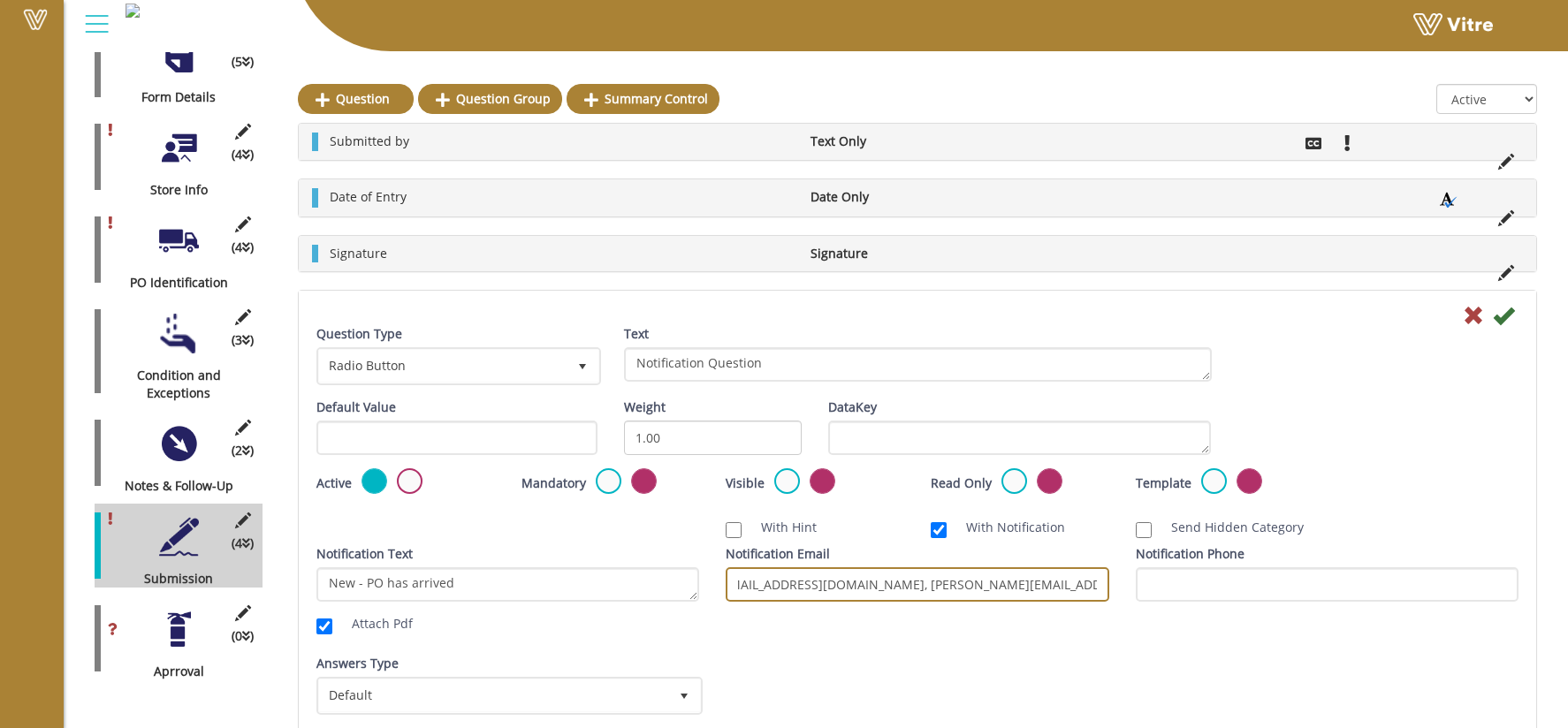
scroll to position [96, 0]
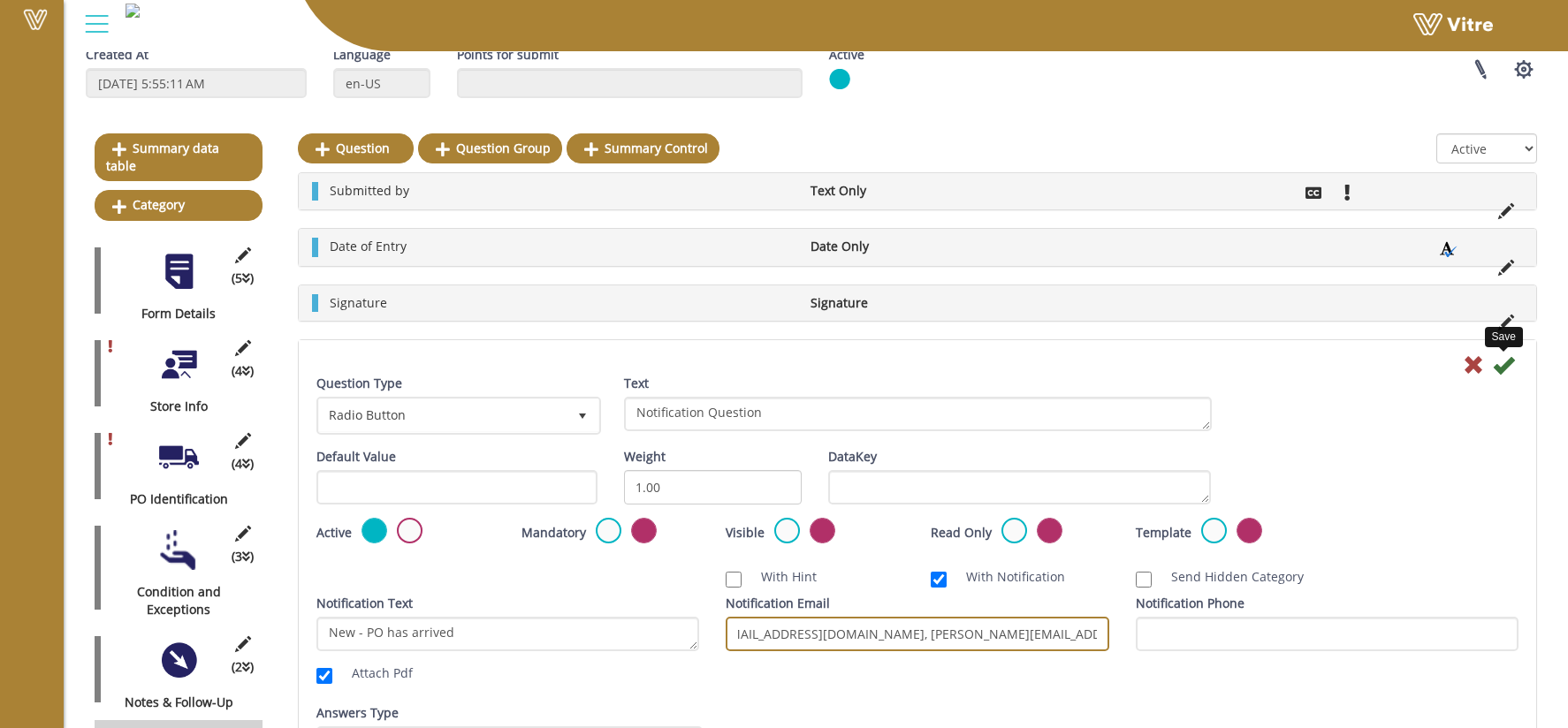
type input "ellie@wonderlosity.com, brendon@wonderlosity.com, shannon@wonderlosity.com"
click at [1506, 367] on icon at bounding box center [1503, 364] width 21 height 21
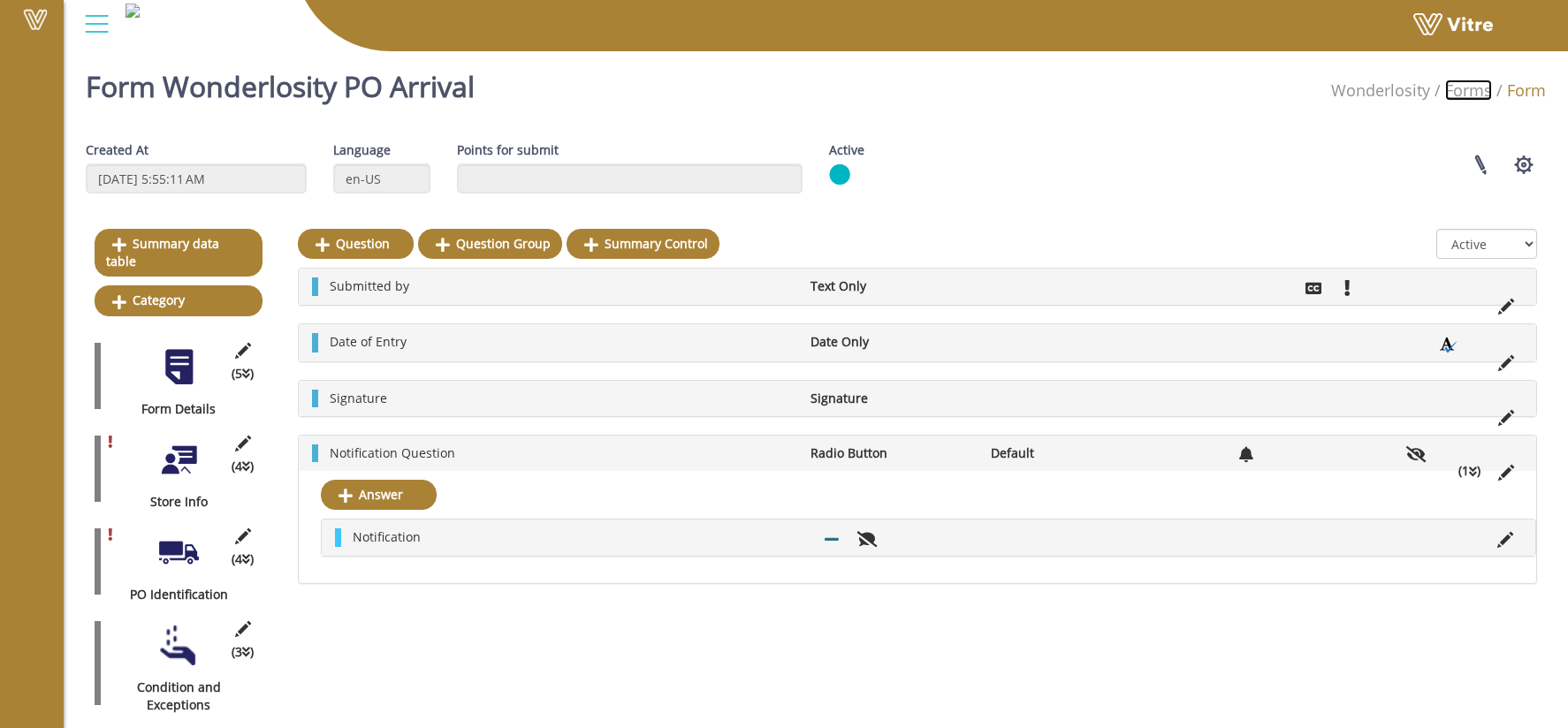
click at [1473, 86] on link "Forms" at bounding box center [1467, 90] width 47 height 21
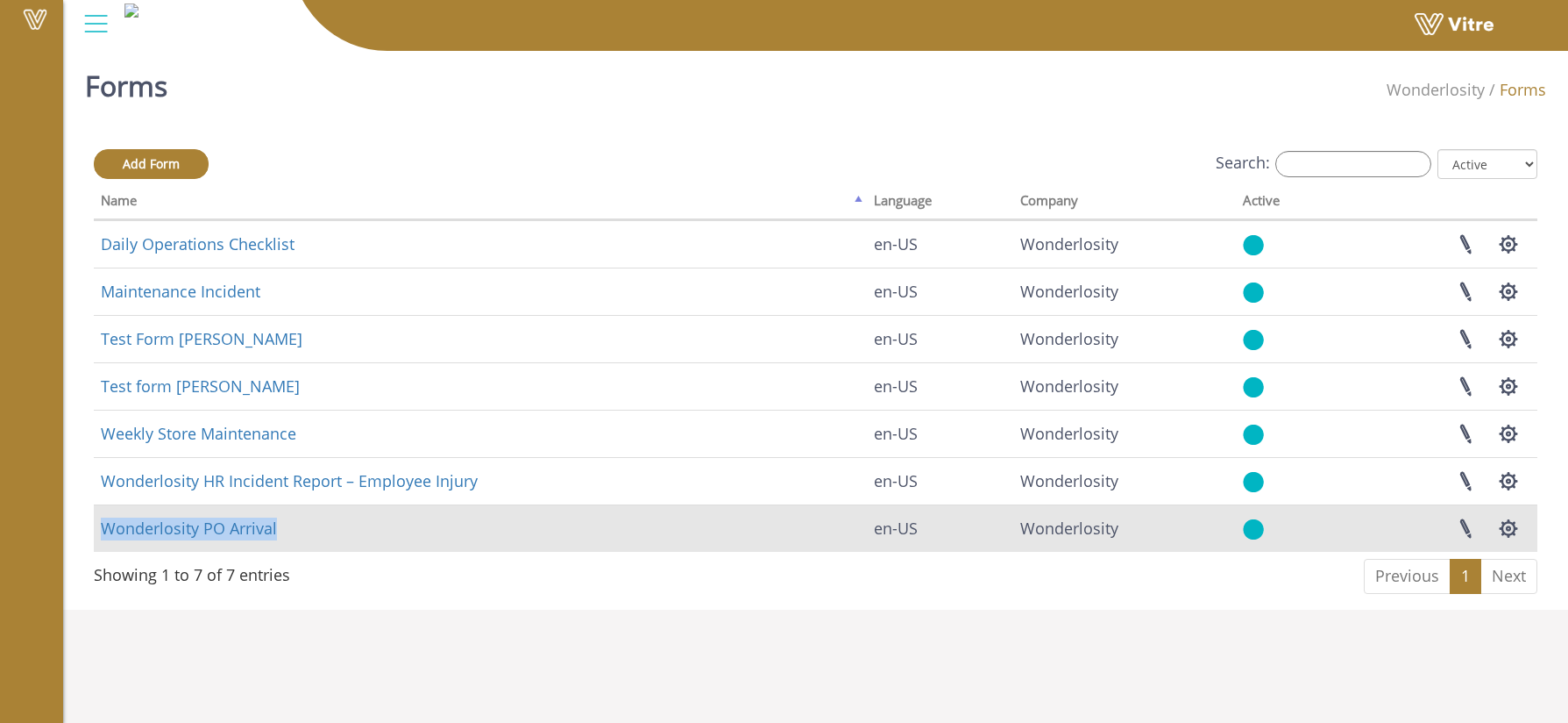
drag, startPoint x: 308, startPoint y: 528, endPoint x: 99, endPoint y: 526, distance: 209.0
click at [99, 526] on td "Wonderlosity PO Arrival" at bounding box center [481, 528] width 773 height 48
copy link "Wonderlosity PO Arrival"
